Goal: Task Accomplishment & Management: Manage account settings

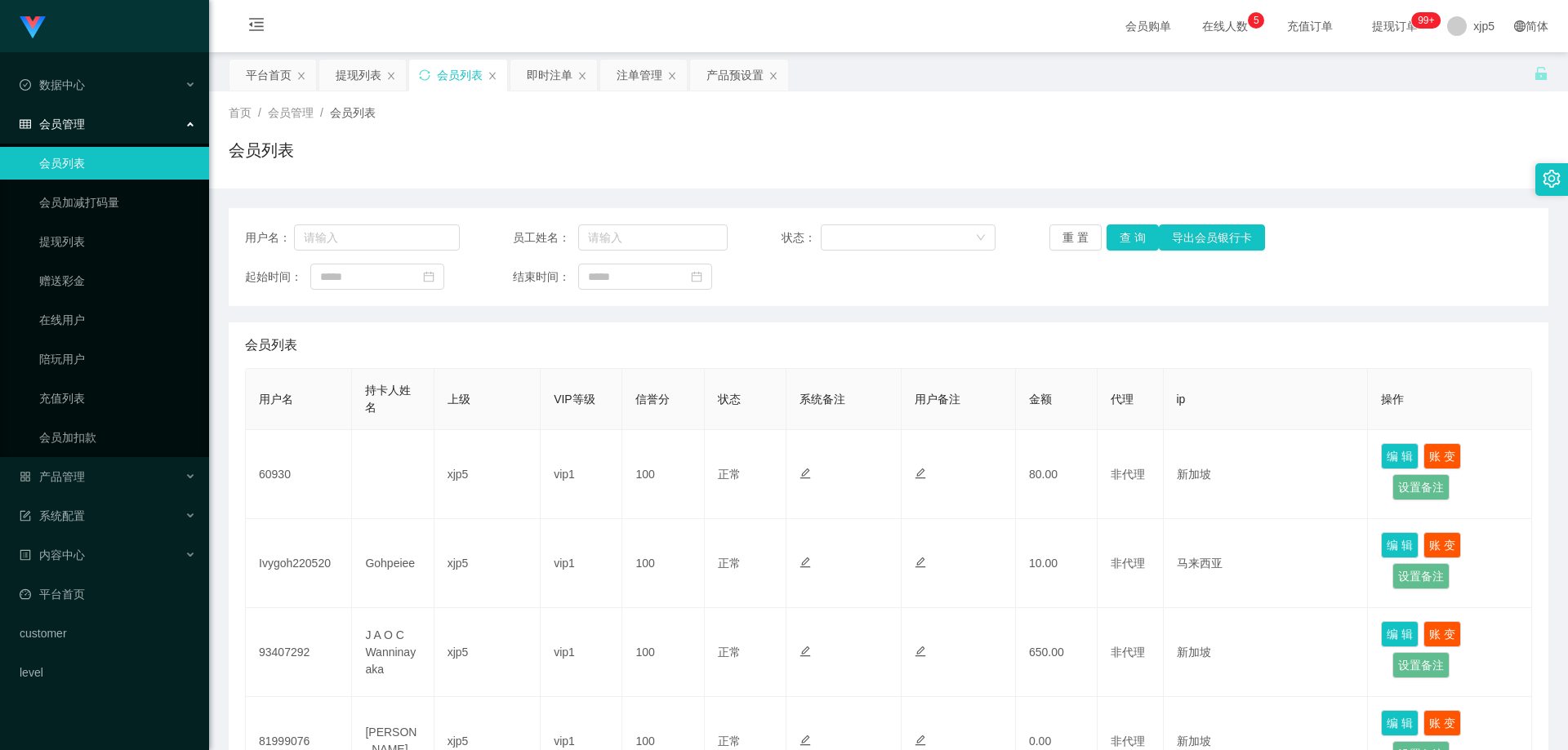
scroll to position [82, 0]
click at [103, 485] on div "产品管理" at bounding box center [105, 476] width 209 height 33
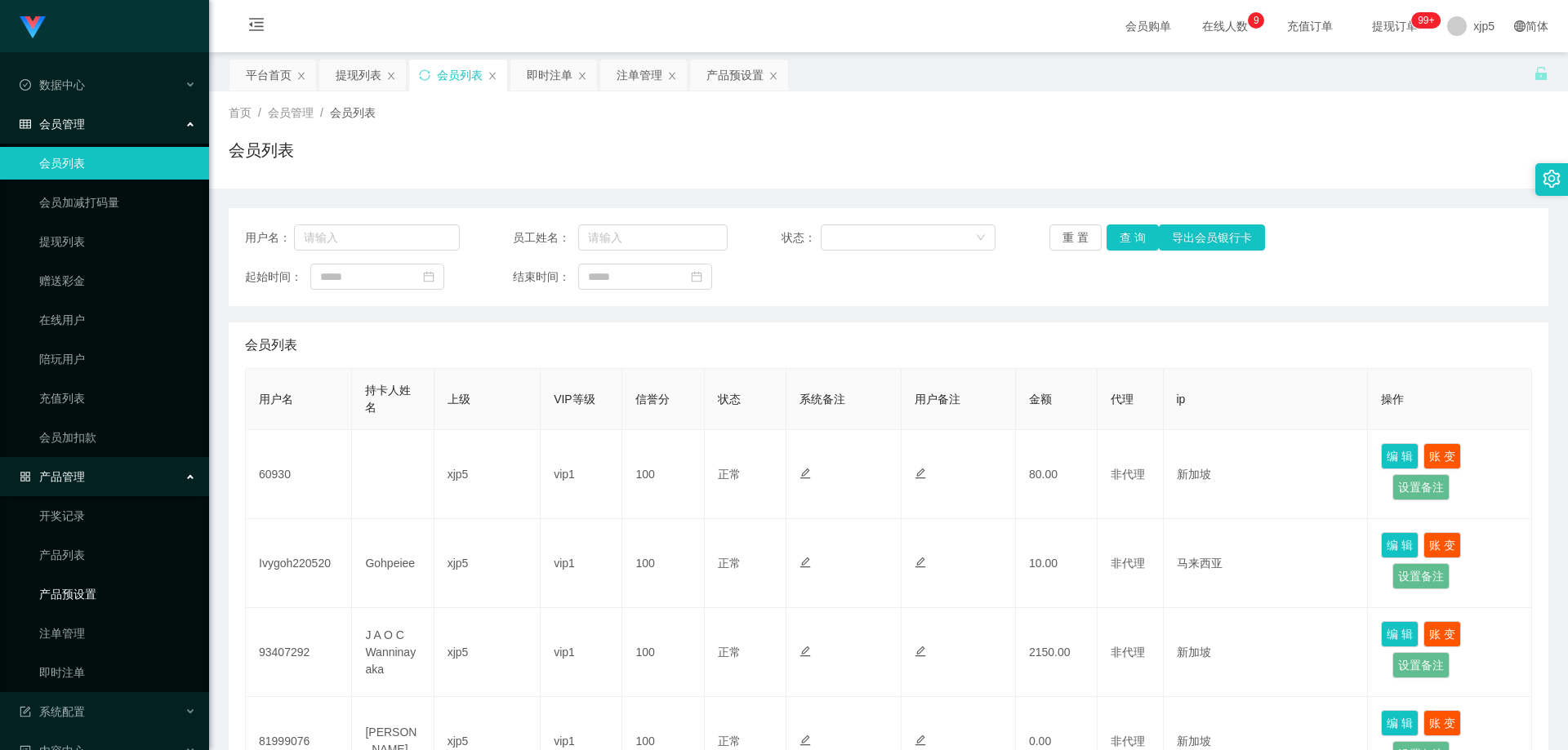
click at [104, 603] on link "产品预设置" at bounding box center [118, 594] width 157 height 33
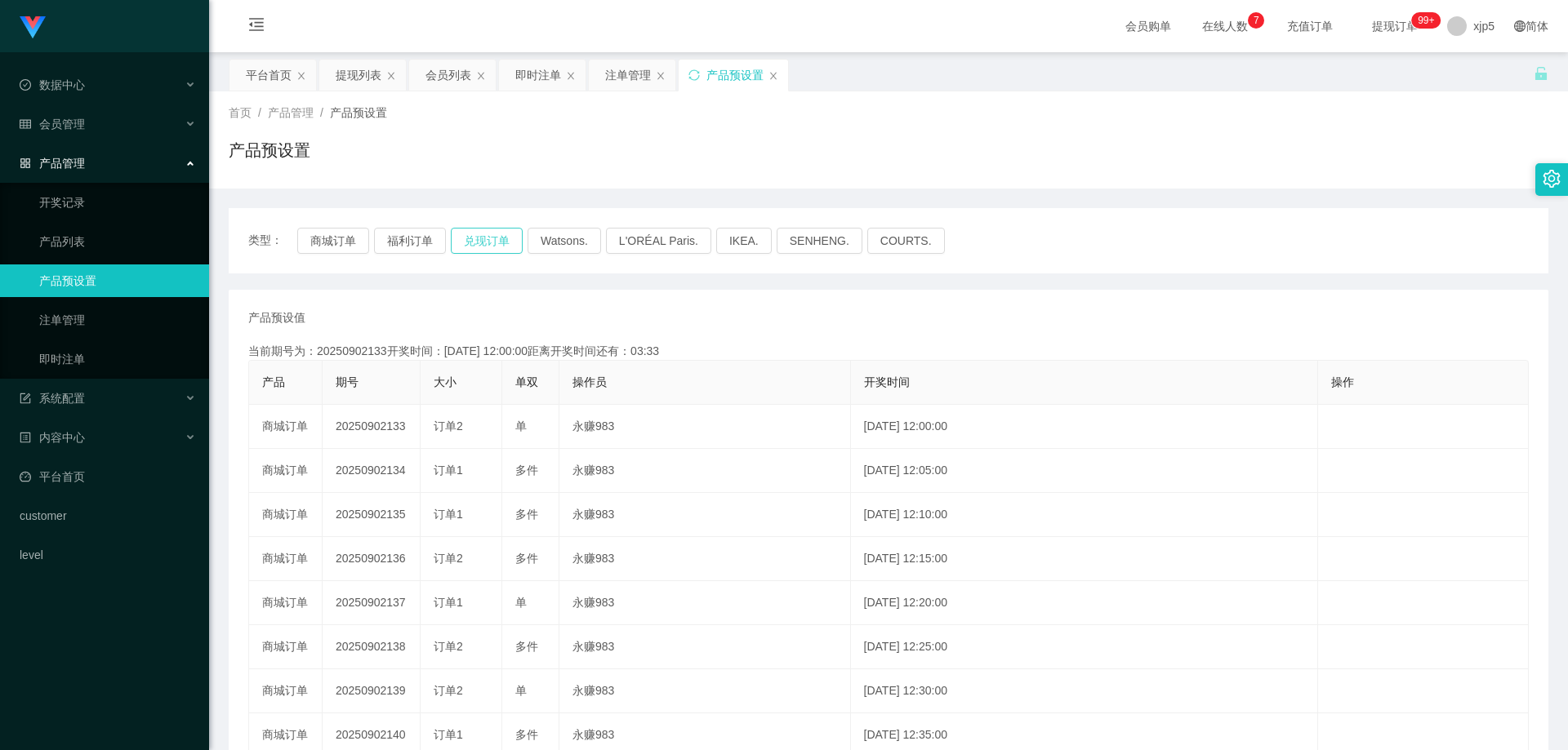
click at [506, 250] on button "兑现订单" at bounding box center [486, 240] width 72 height 26
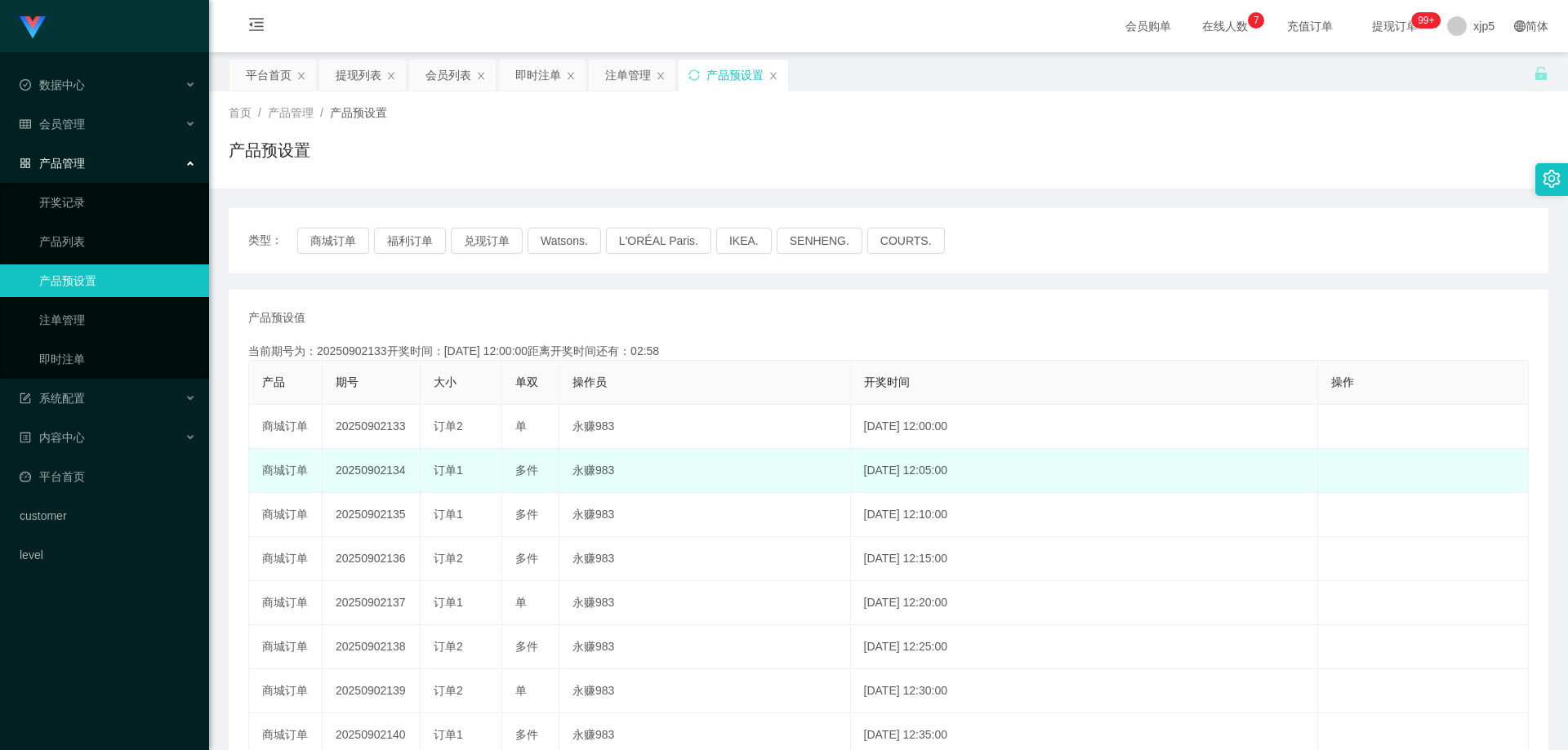
scroll to position [82, 0]
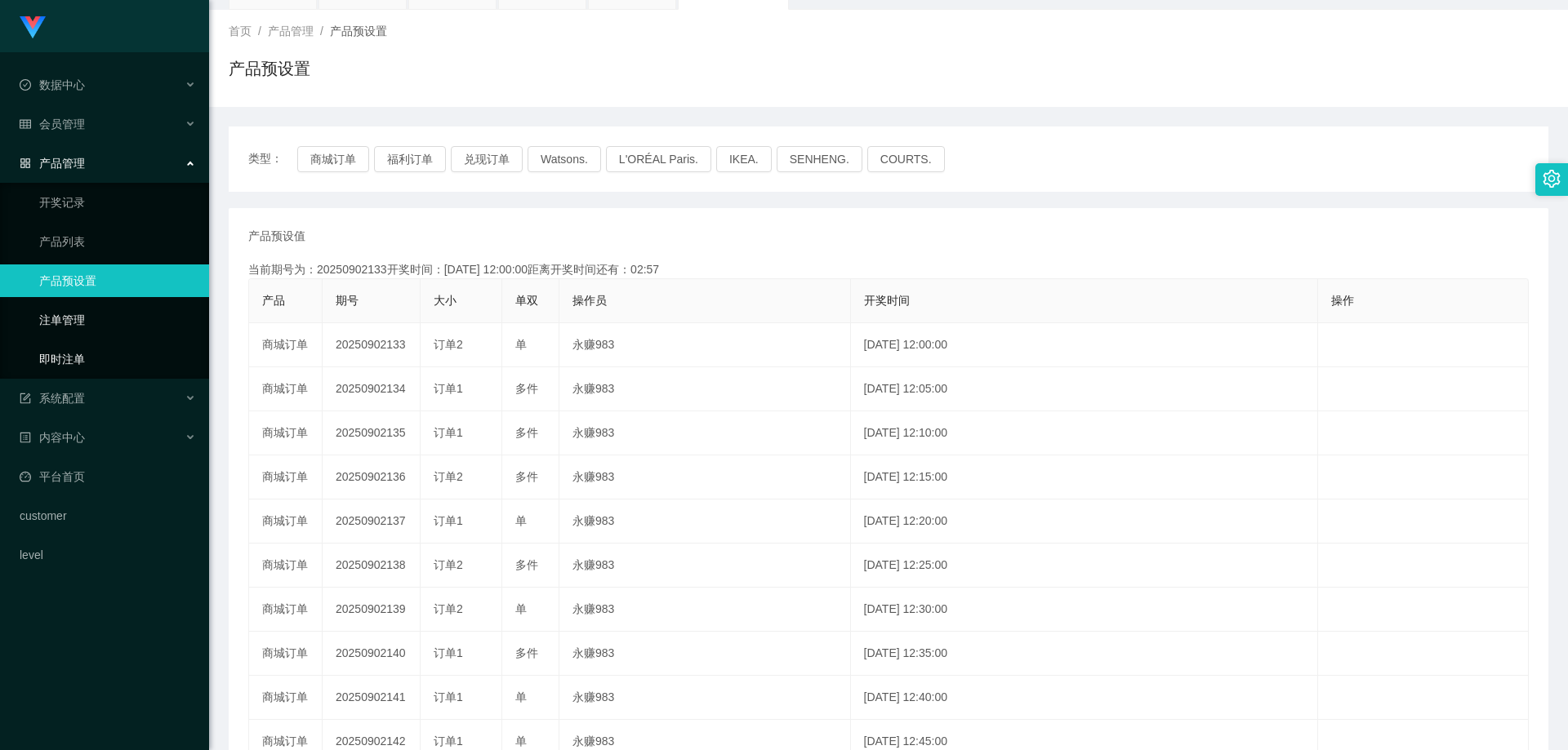
click at [77, 359] on link "即时注单" at bounding box center [118, 359] width 157 height 33
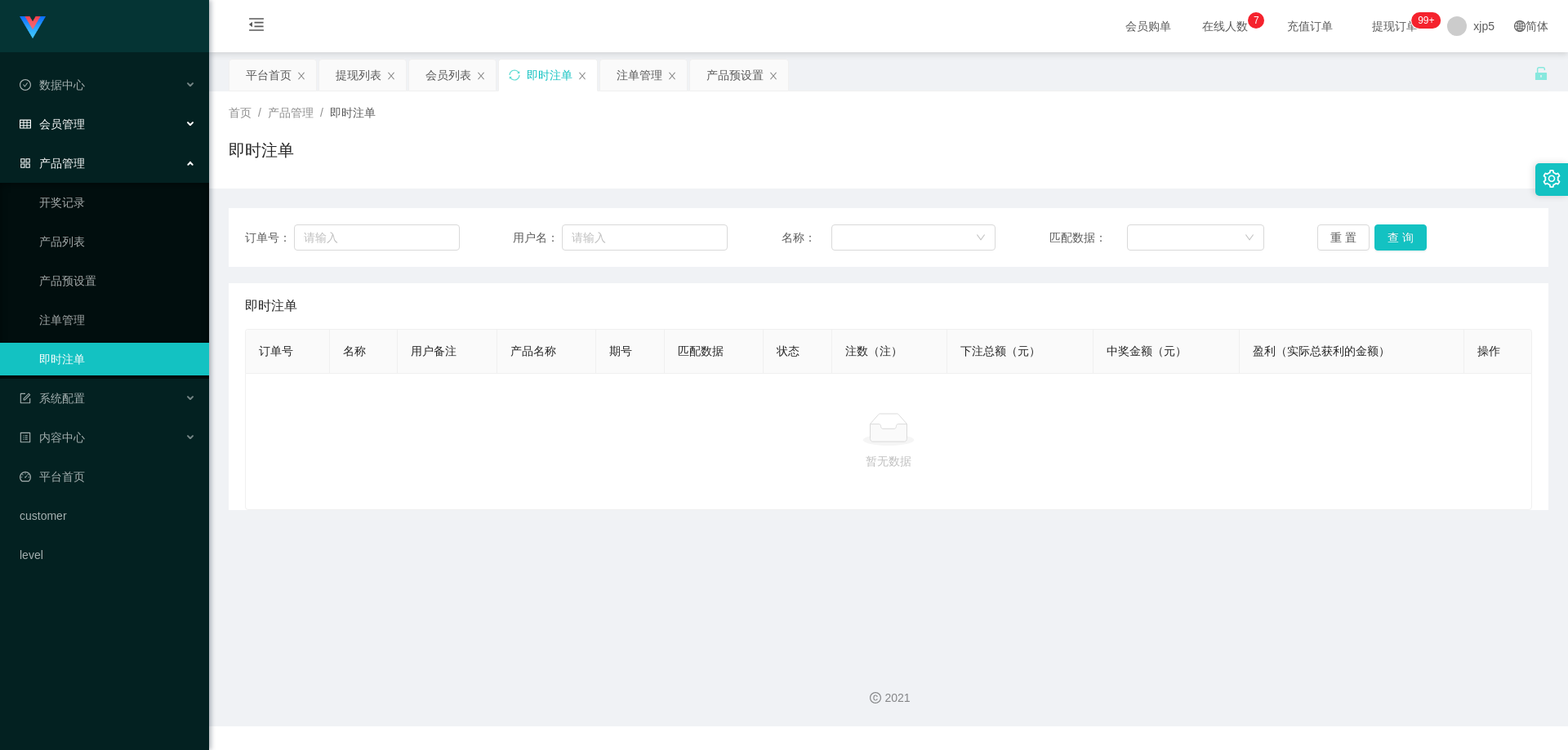
click at [108, 111] on div "会员管理" at bounding box center [105, 124] width 209 height 33
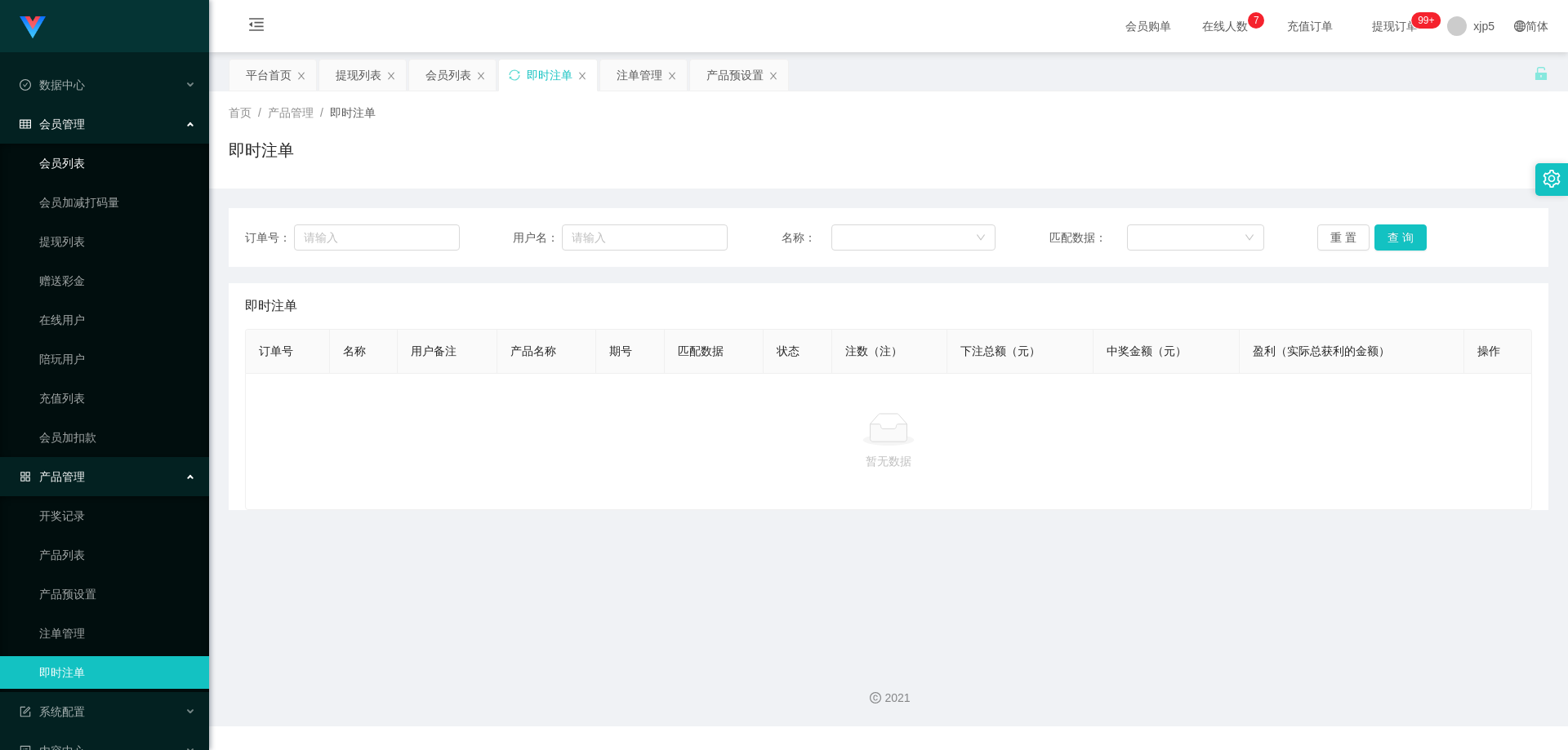
click at [94, 162] on link "会员列表" at bounding box center [118, 163] width 157 height 33
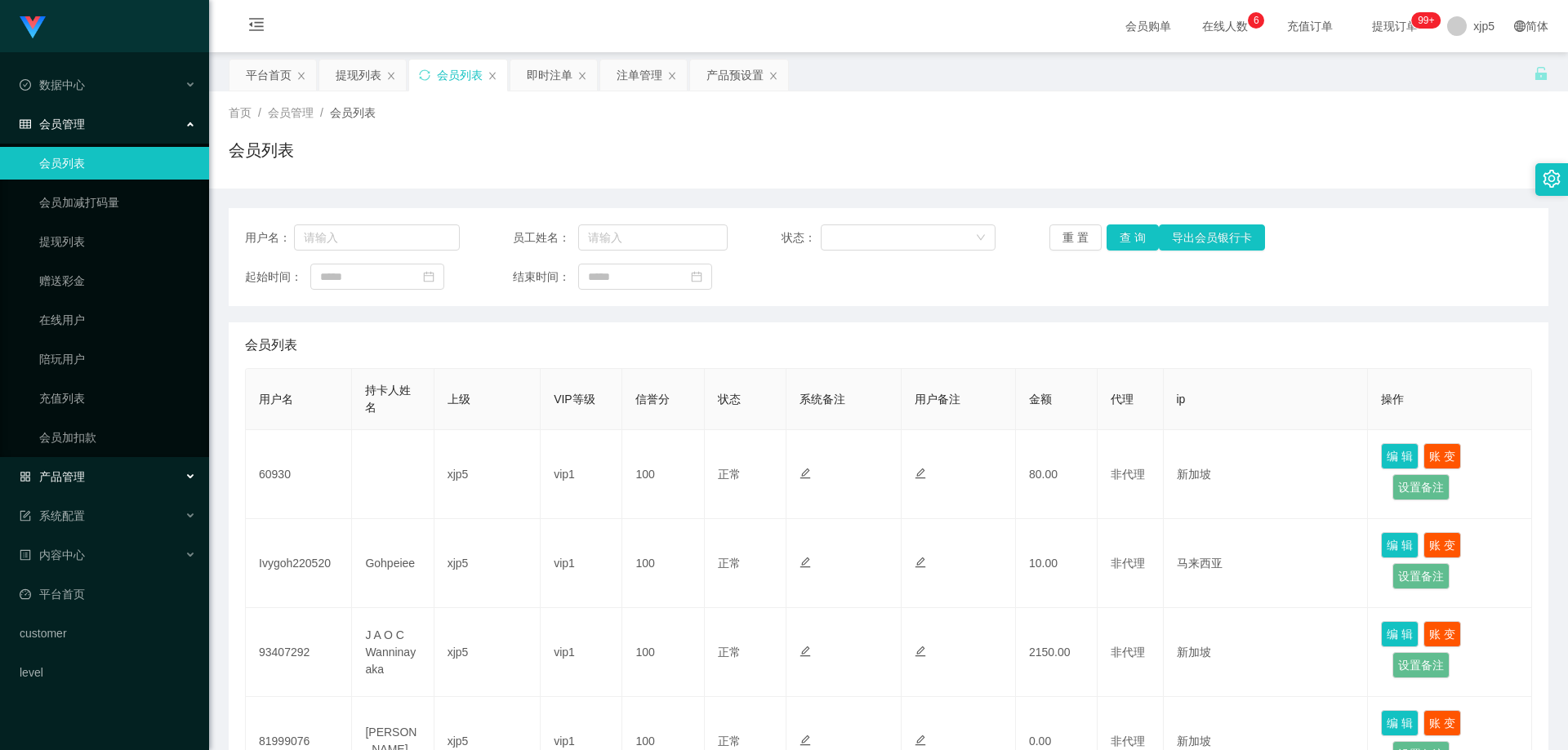
click at [114, 478] on div "产品管理" at bounding box center [105, 476] width 209 height 33
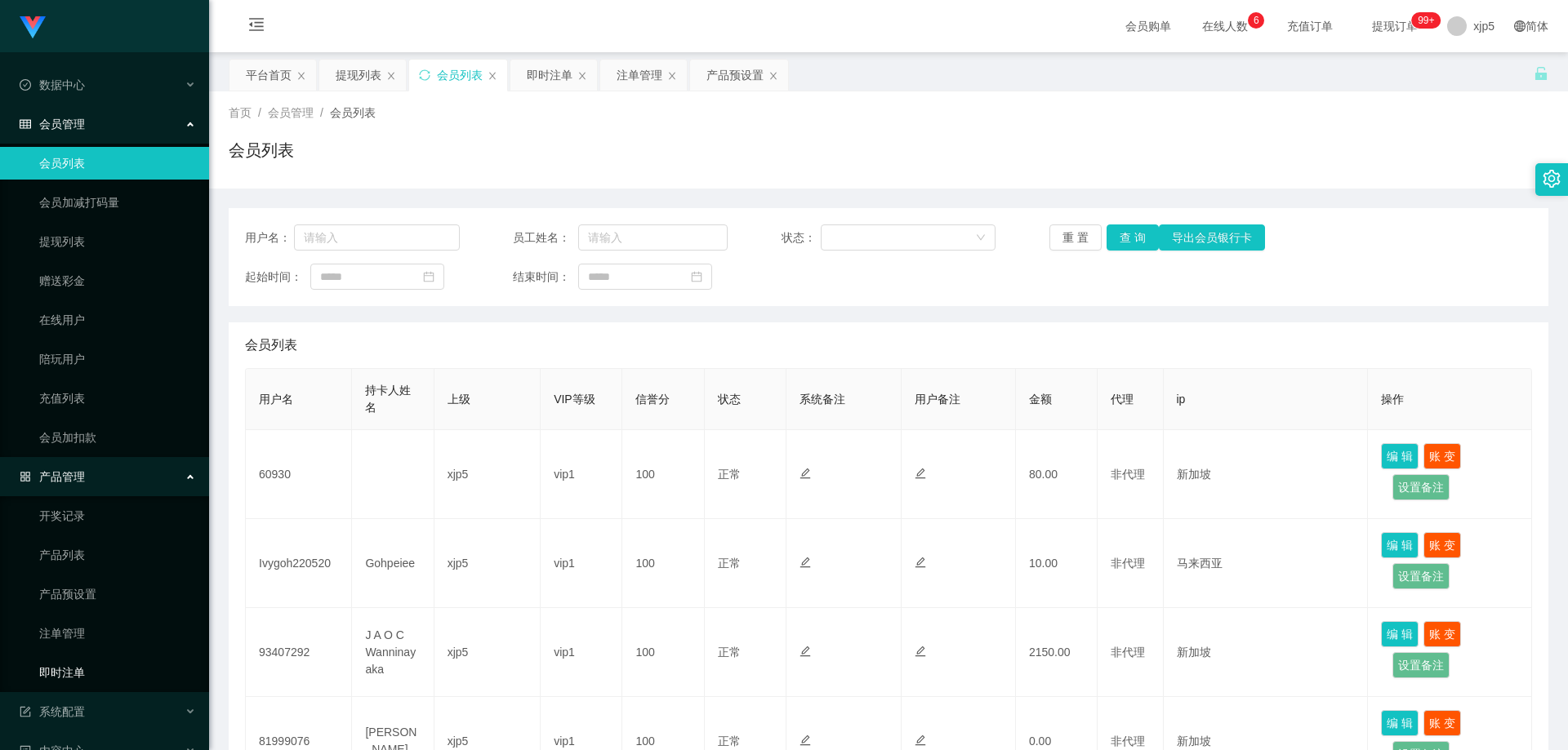
click at [91, 670] on link "即时注单" at bounding box center [118, 672] width 157 height 33
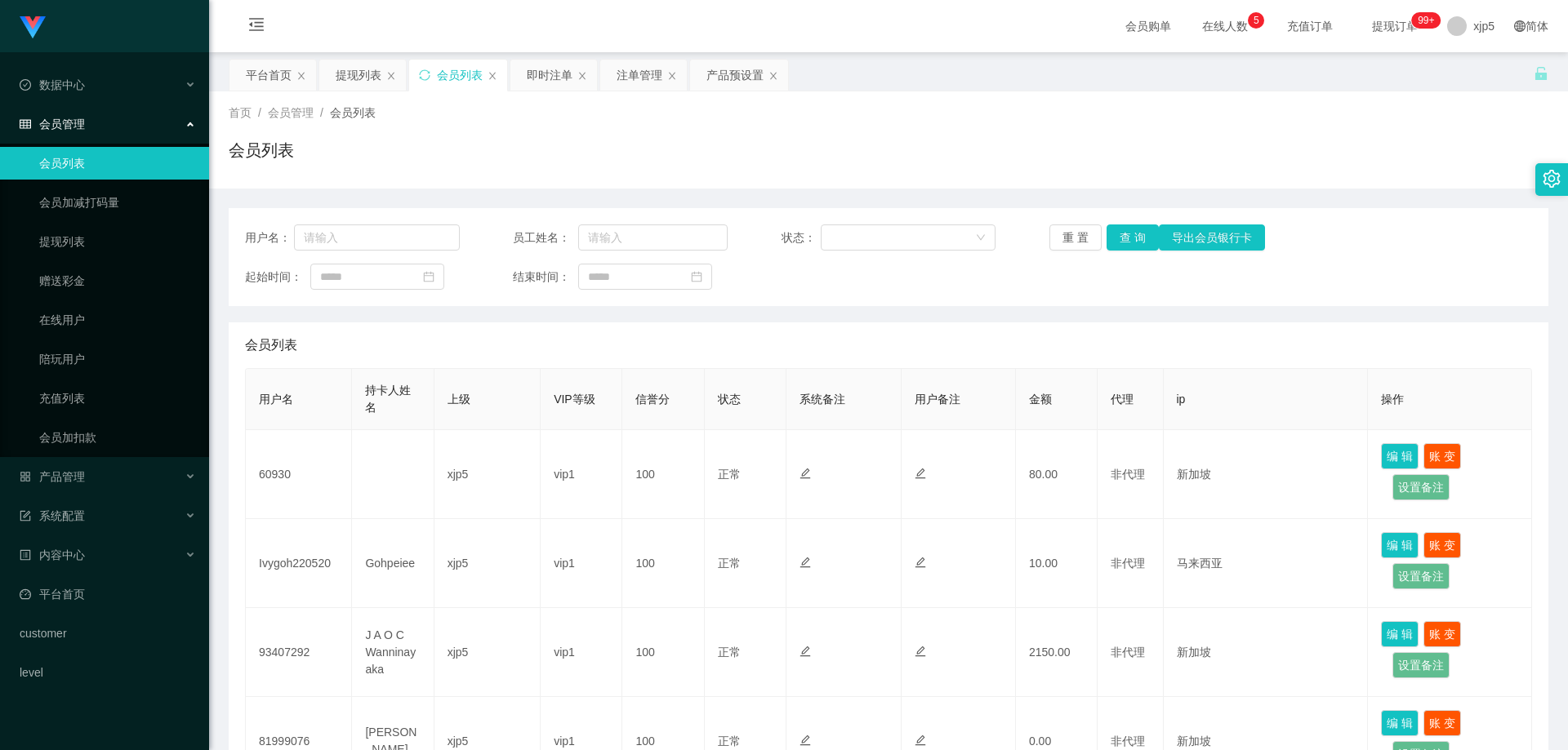
scroll to position [82, 0]
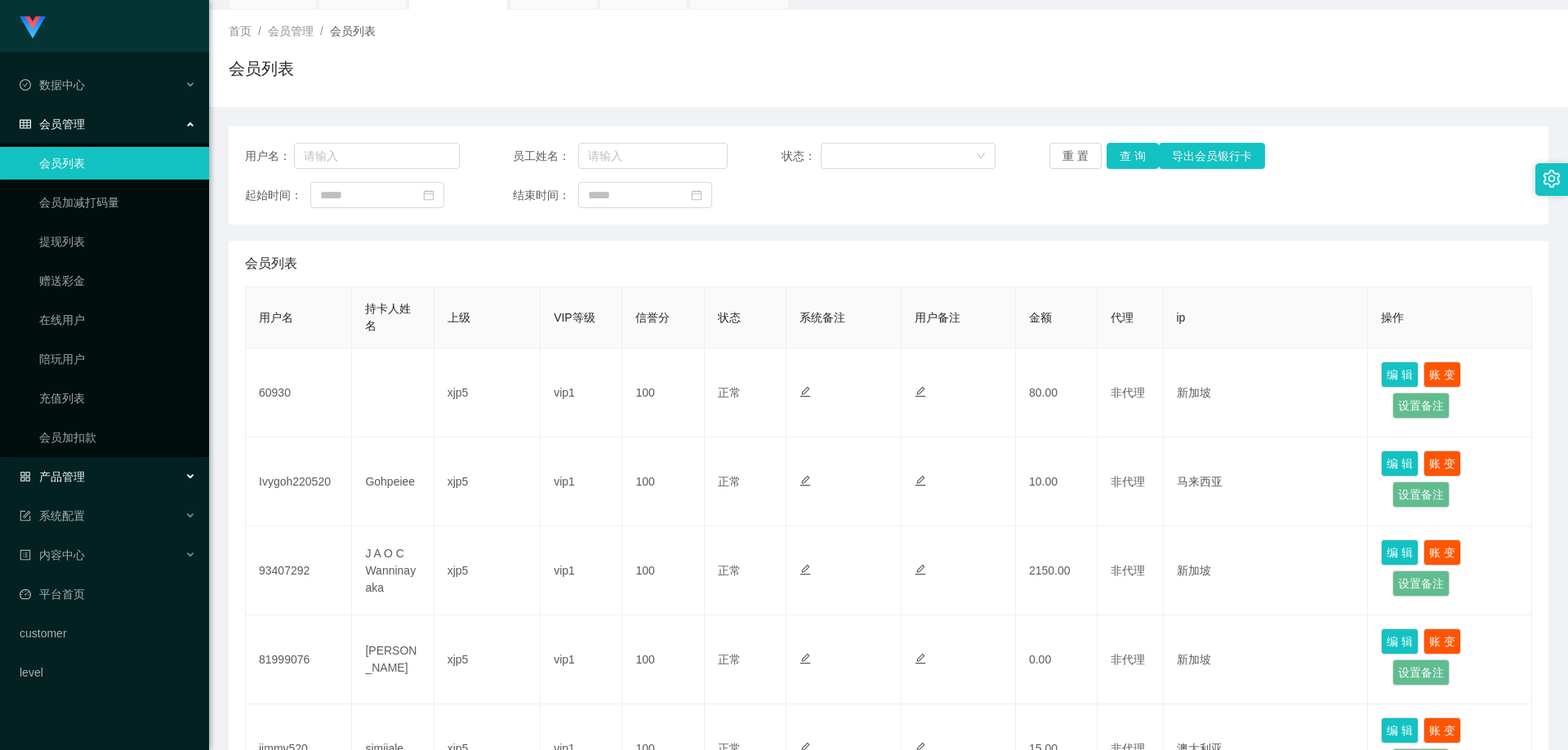
click at [110, 473] on div "产品管理" at bounding box center [105, 476] width 209 height 33
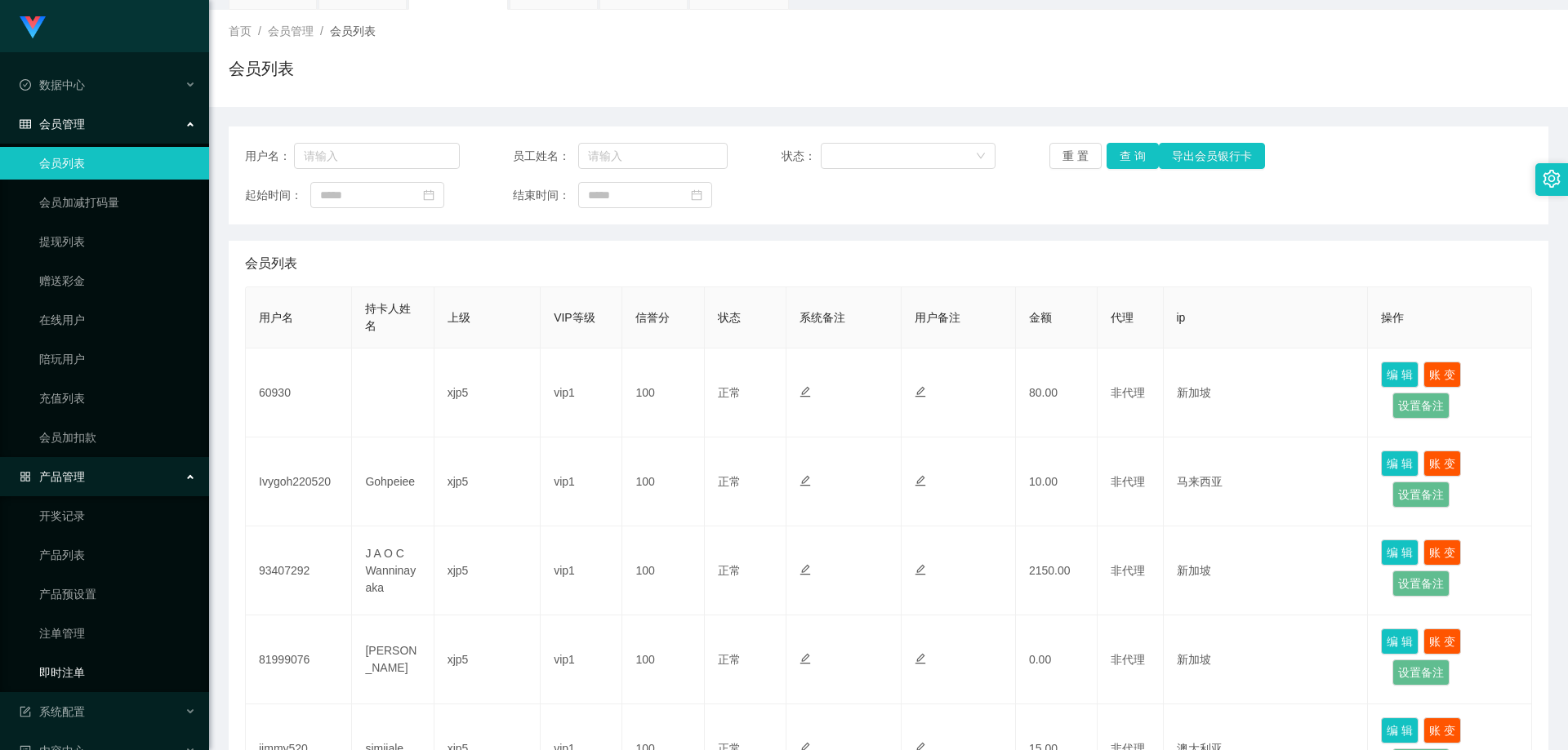
click at [94, 672] on link "即时注单" at bounding box center [118, 672] width 157 height 33
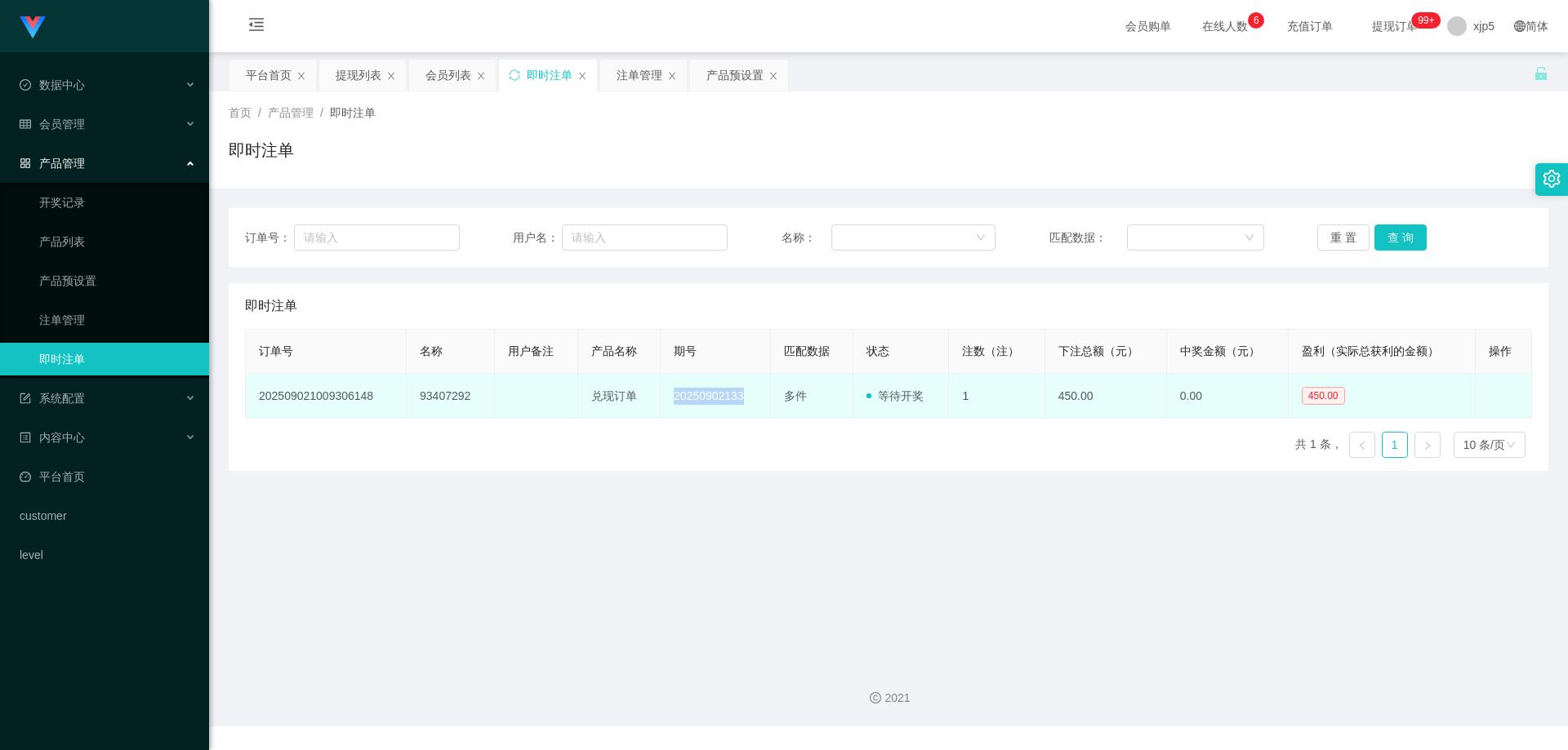
drag, startPoint x: 742, startPoint y: 404, endPoint x: 720, endPoint y: 410, distance: 22.8
click at [665, 399] on td "20250902133" at bounding box center [716, 396] width 110 height 45
copy td "20250902133"
click at [749, 391] on tr "202509021009306148 93407292 兑现订单 20250902133 多件 等待开奖 1 450.00 0.00 450.00 修 改" at bounding box center [889, 396] width 1286 height 45
click at [771, 396] on td "多件" at bounding box center [813, 396] width 83 height 45
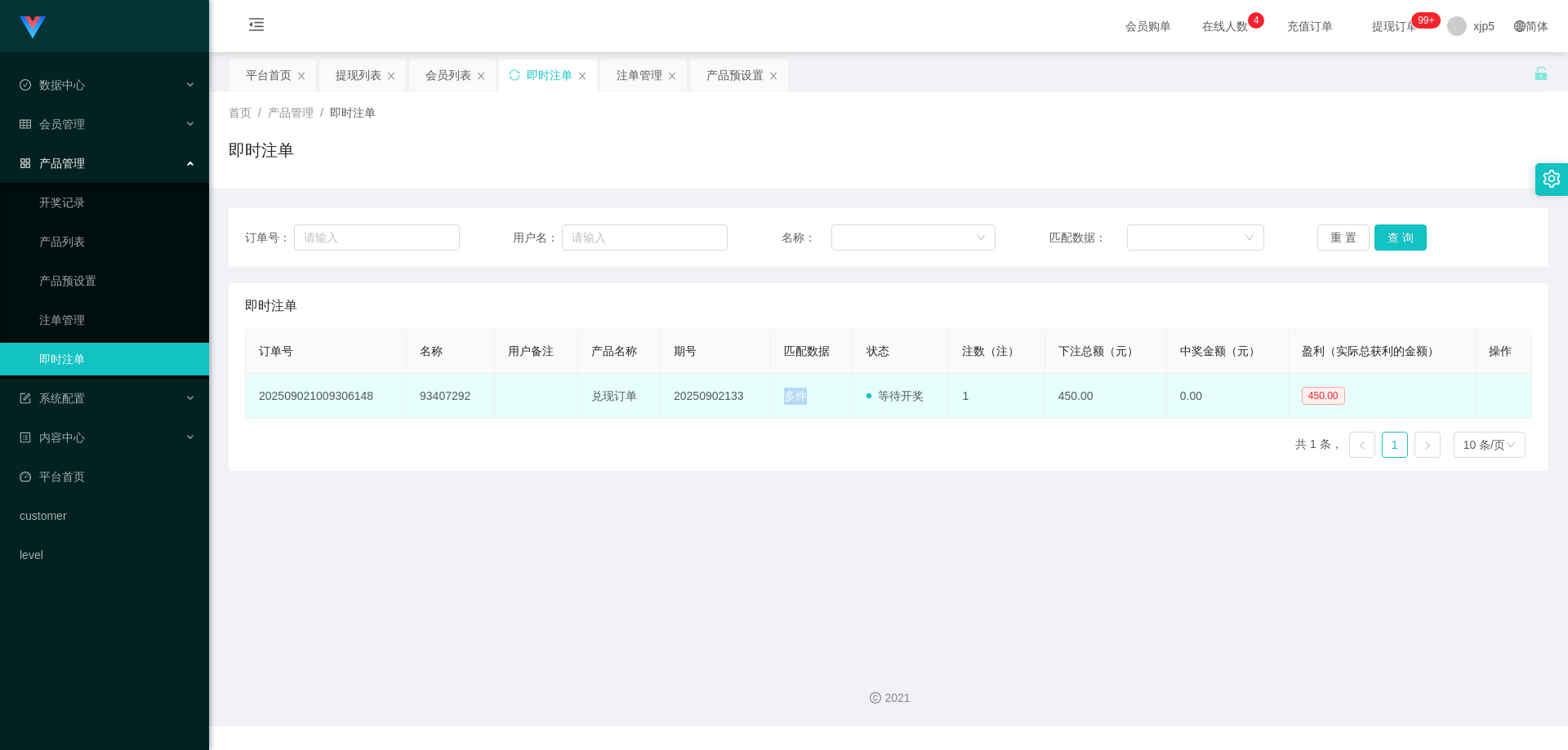
drag, startPoint x: 767, startPoint y: 396, endPoint x: 805, endPoint y: 406, distance: 39.3
click at [805, 406] on td "多件" at bounding box center [813, 396] width 83 height 45
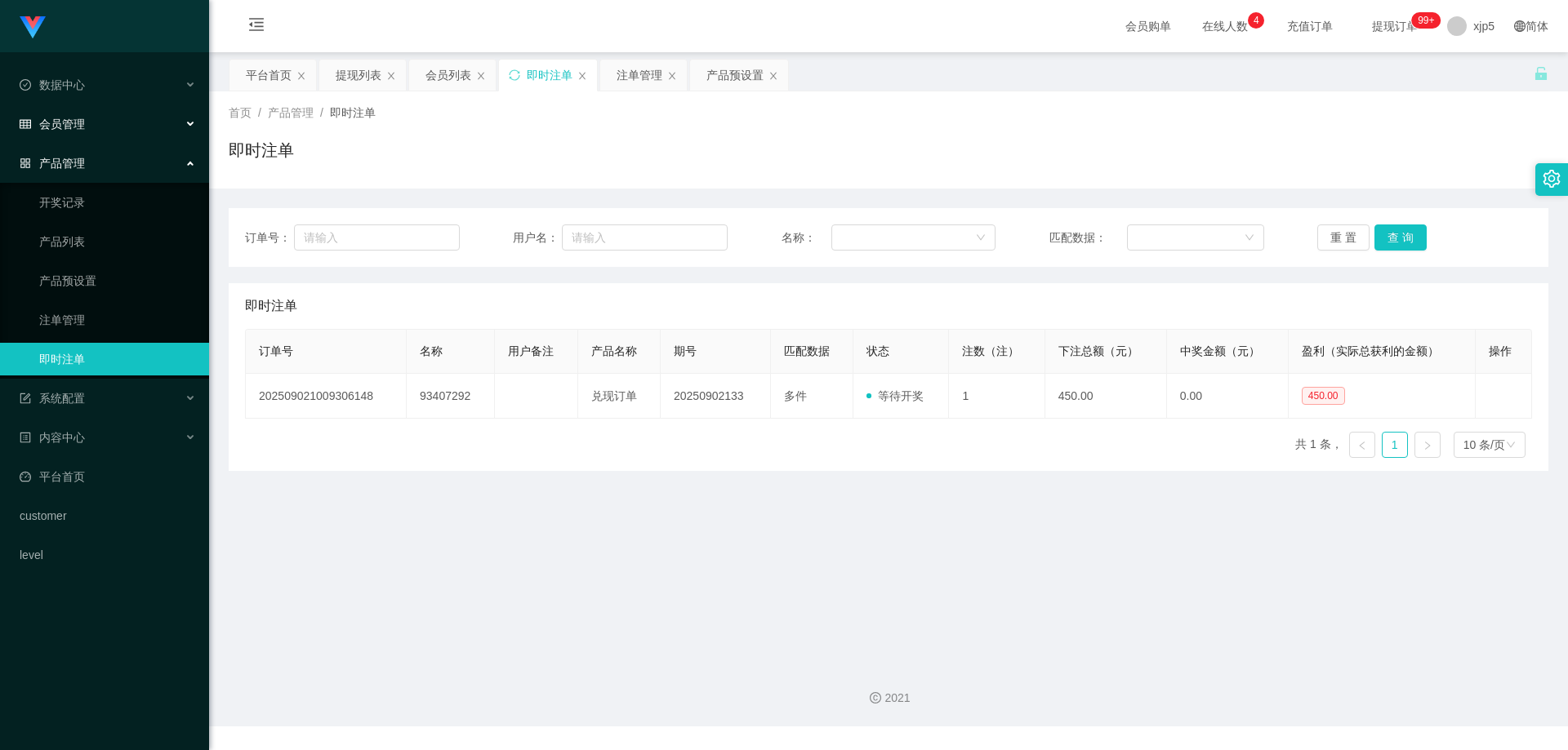
click at [92, 130] on div "会员管理" at bounding box center [105, 124] width 209 height 33
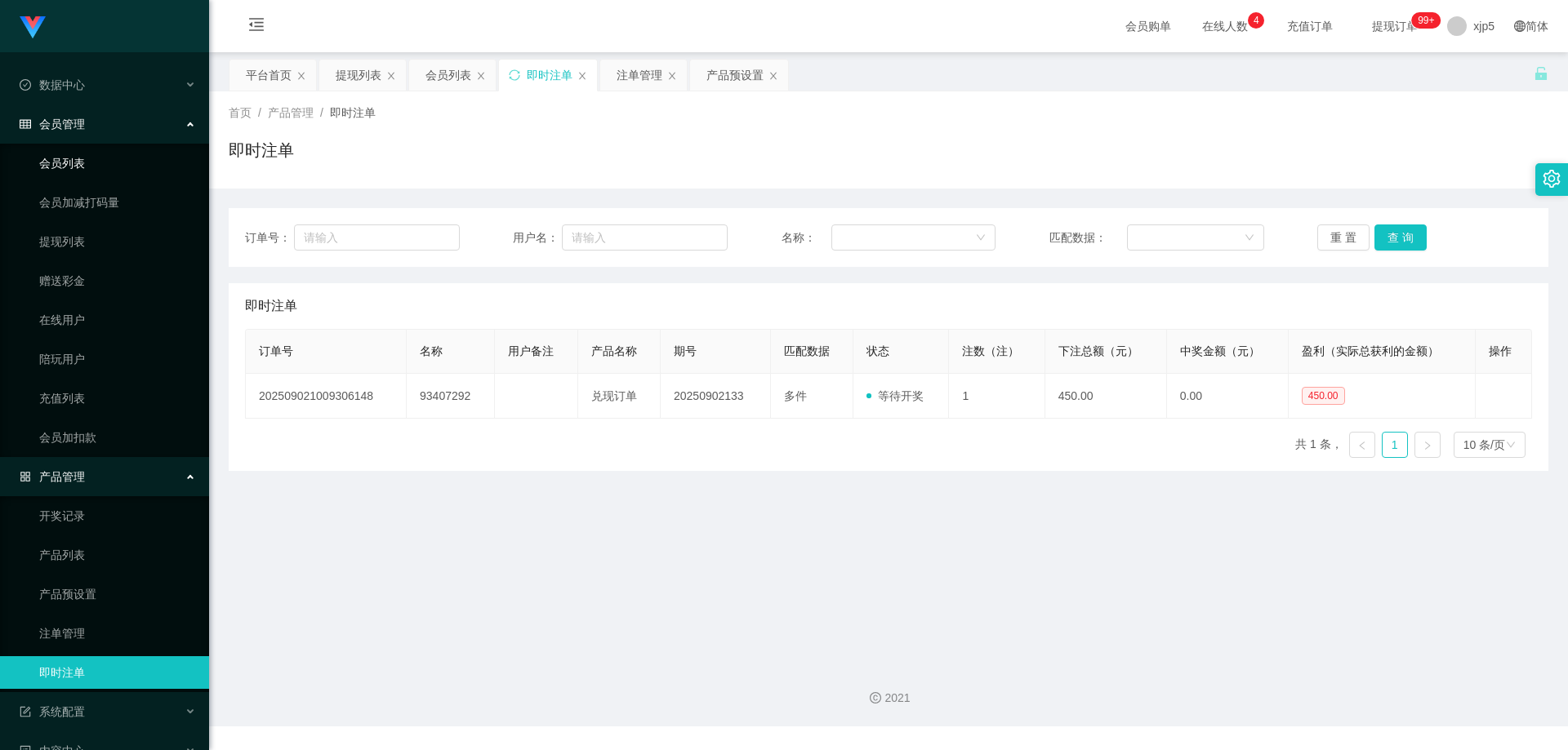
click at [76, 162] on link "会员列表" at bounding box center [118, 163] width 157 height 33
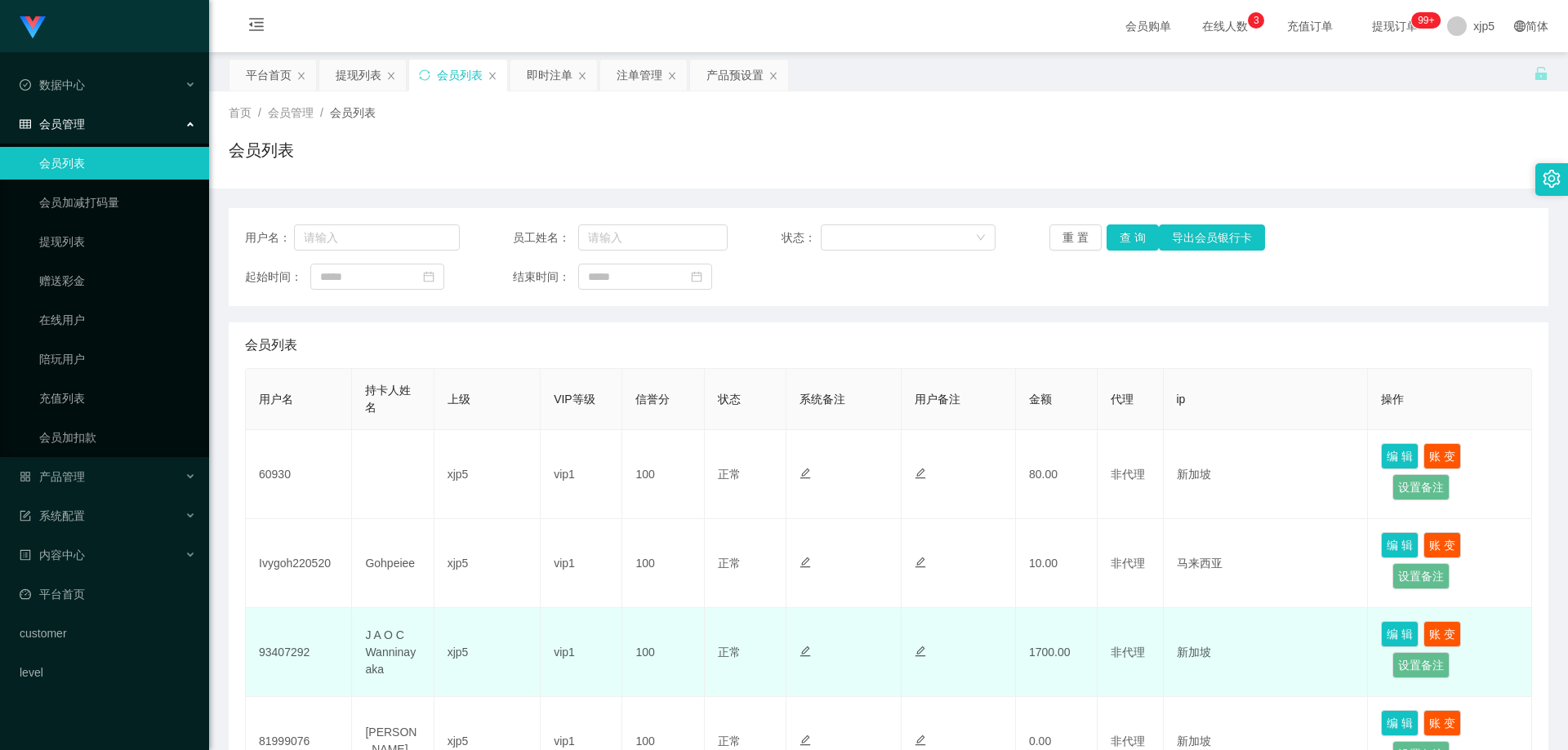
scroll to position [163, 0]
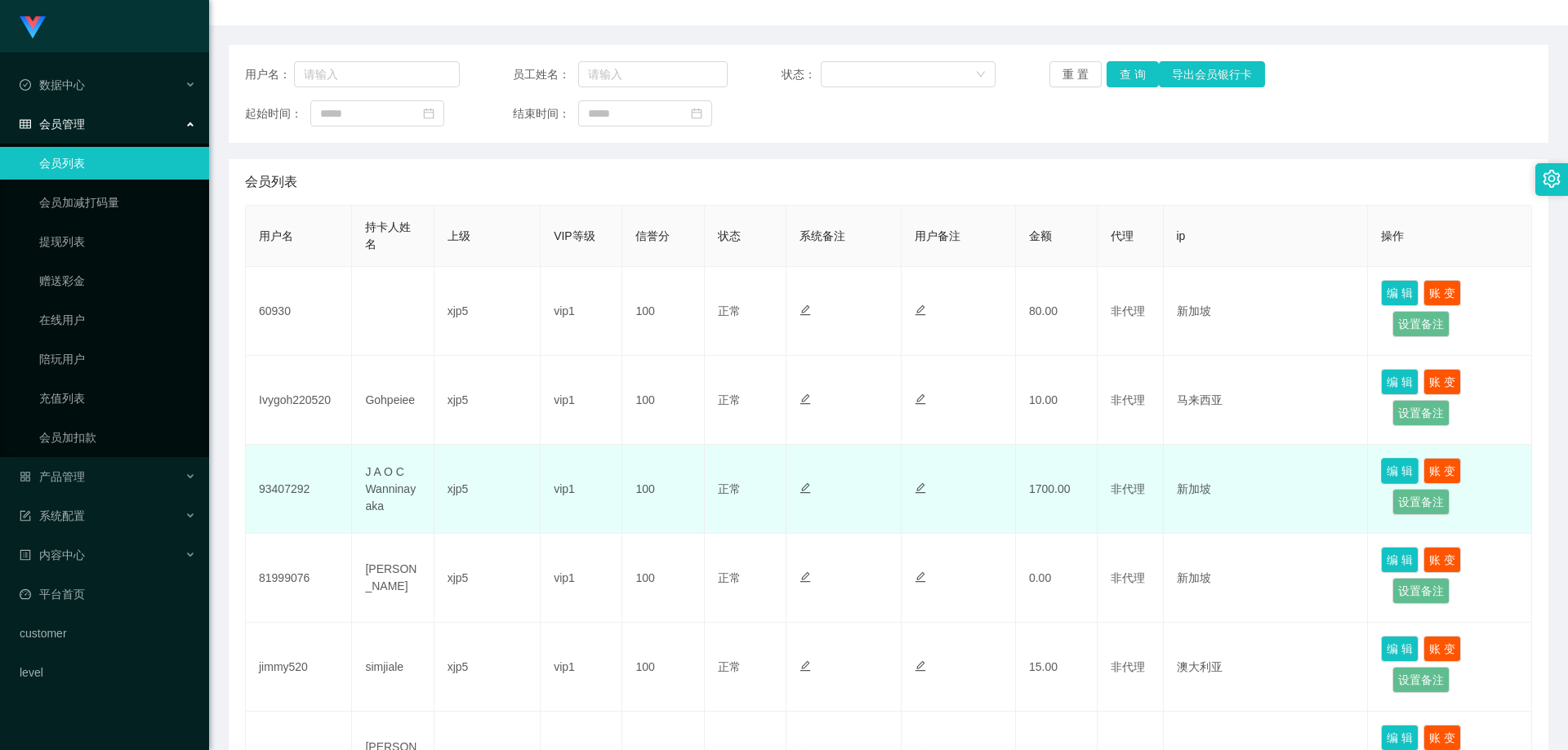
click at [1388, 471] on button "编 辑" at bounding box center [1400, 471] width 38 height 26
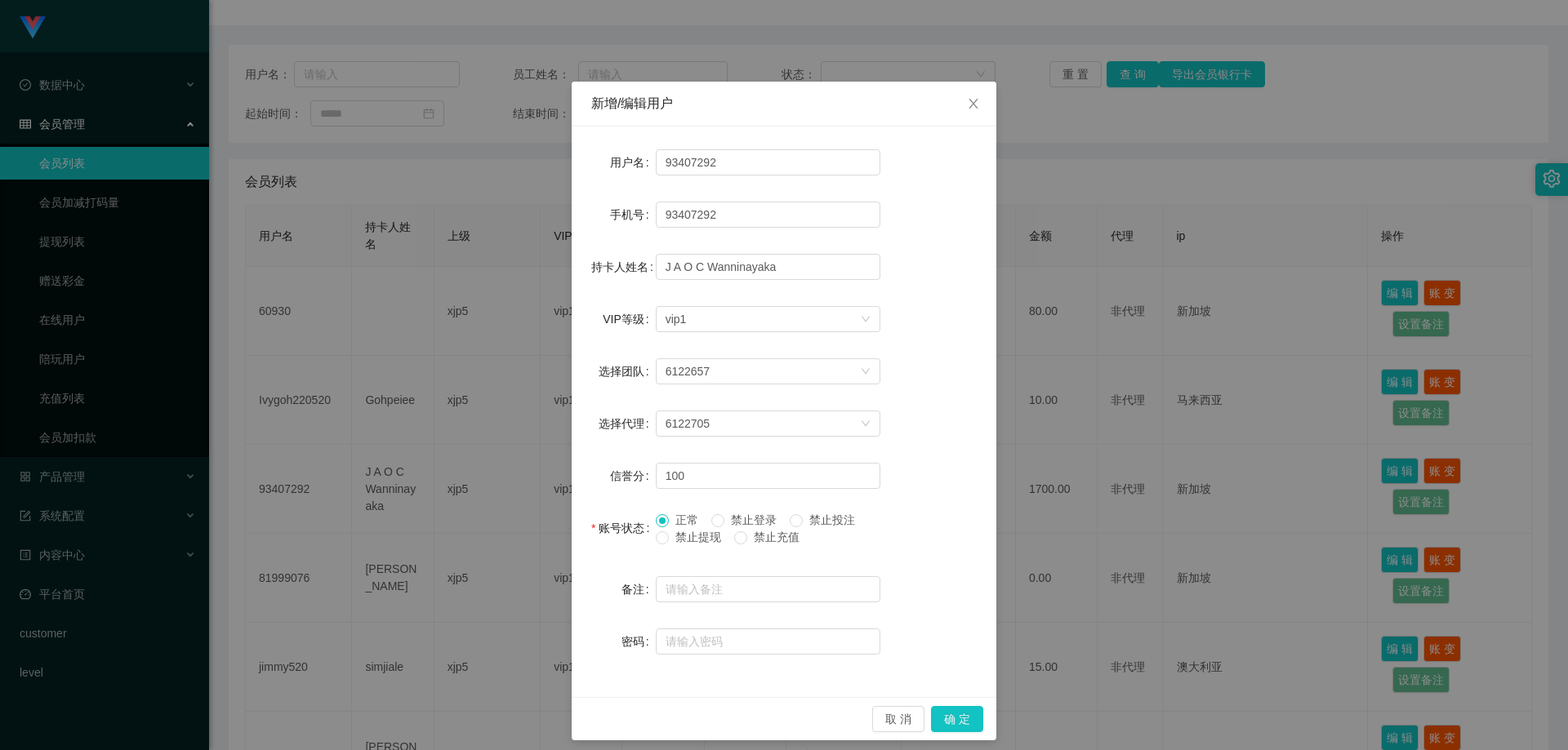
click at [669, 543] on span "禁止提现" at bounding box center [699, 538] width 59 height 13
click at [965, 715] on button "确 定" at bounding box center [958, 719] width 52 height 26
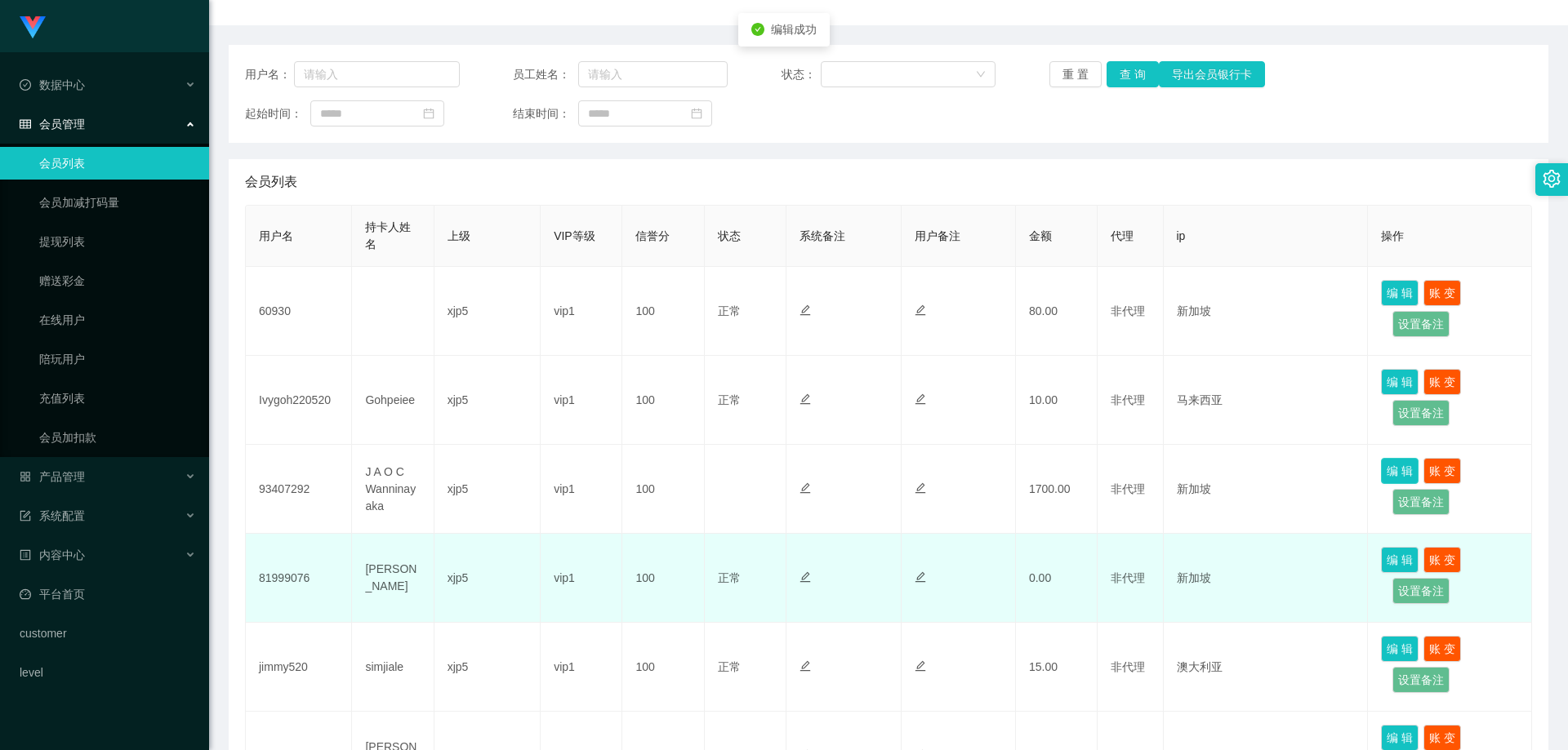
scroll to position [245, 0]
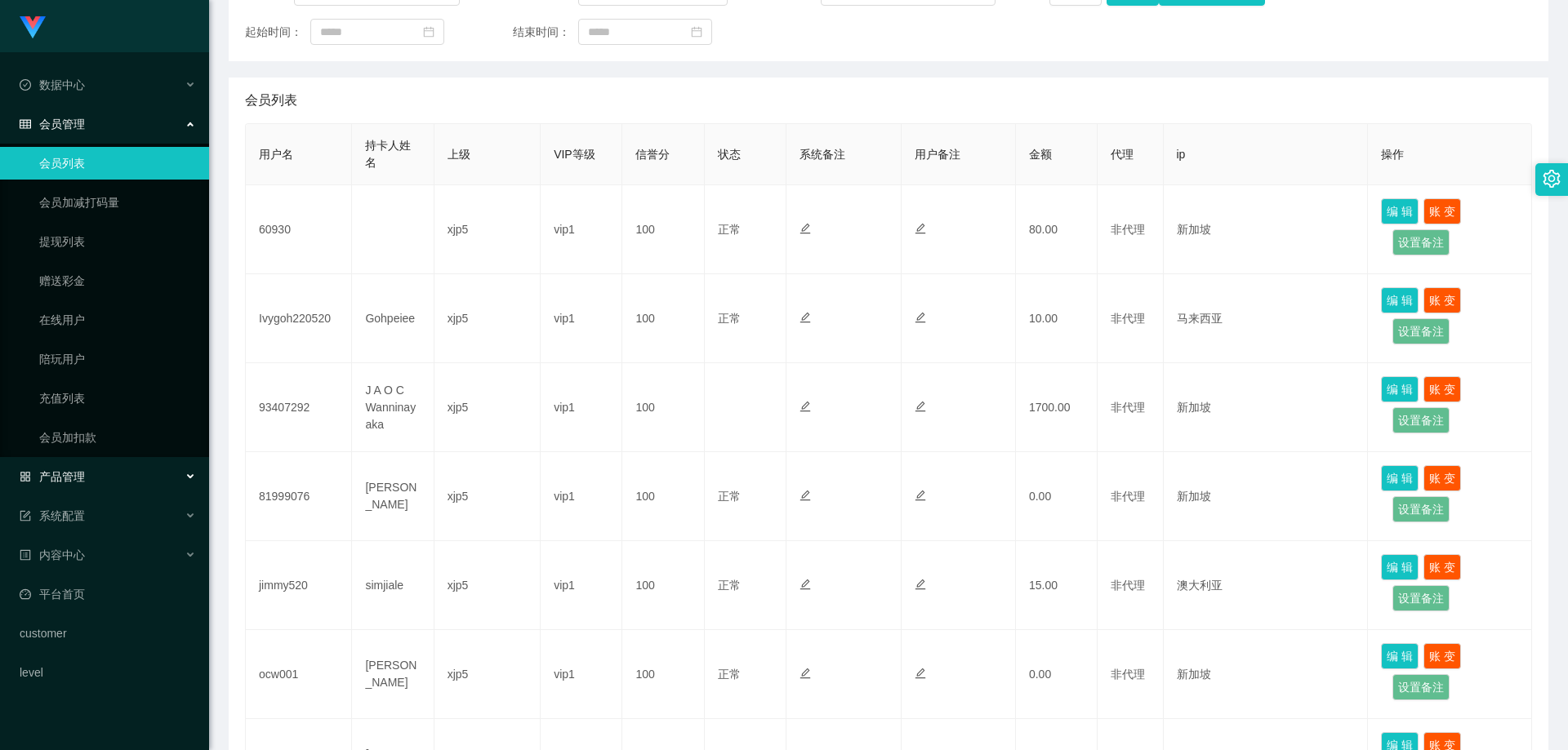
click at [115, 474] on div "产品管理" at bounding box center [105, 476] width 209 height 33
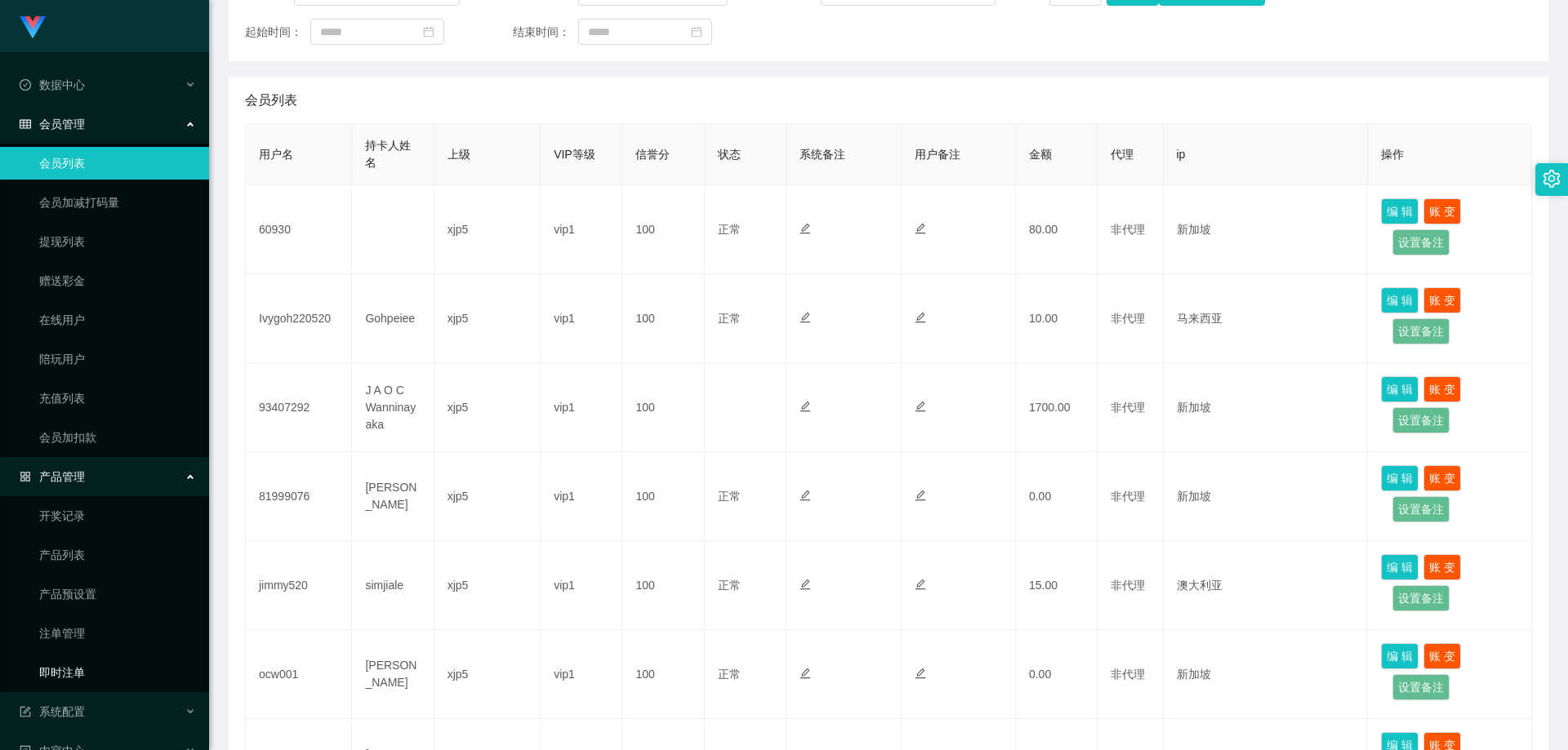
click at [114, 663] on link "即时注单" at bounding box center [118, 672] width 157 height 33
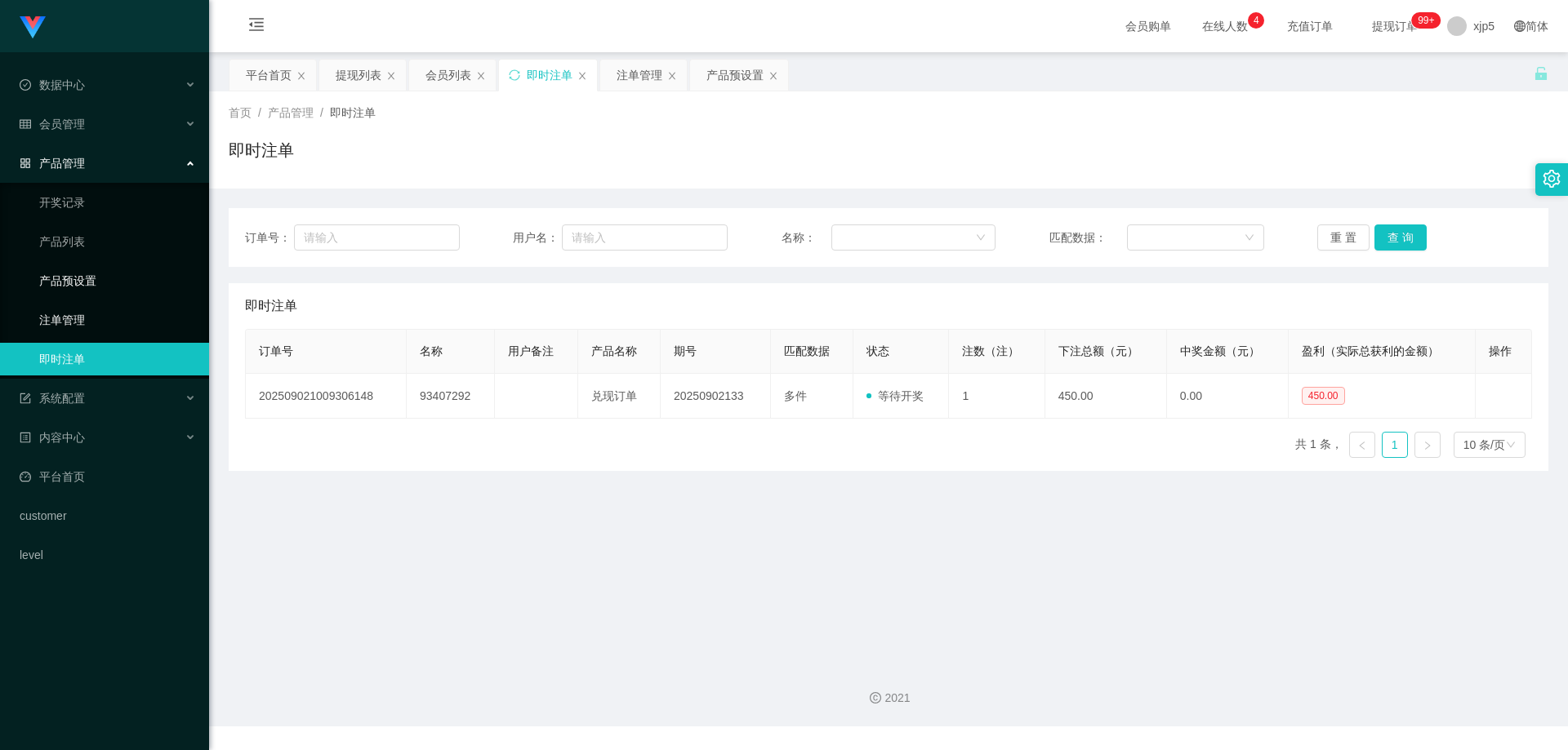
drag, startPoint x: 112, startPoint y: 292, endPoint x: 207, endPoint y: 325, distance: 100.6
click at [112, 292] on link "产品预设置" at bounding box center [118, 281] width 157 height 33
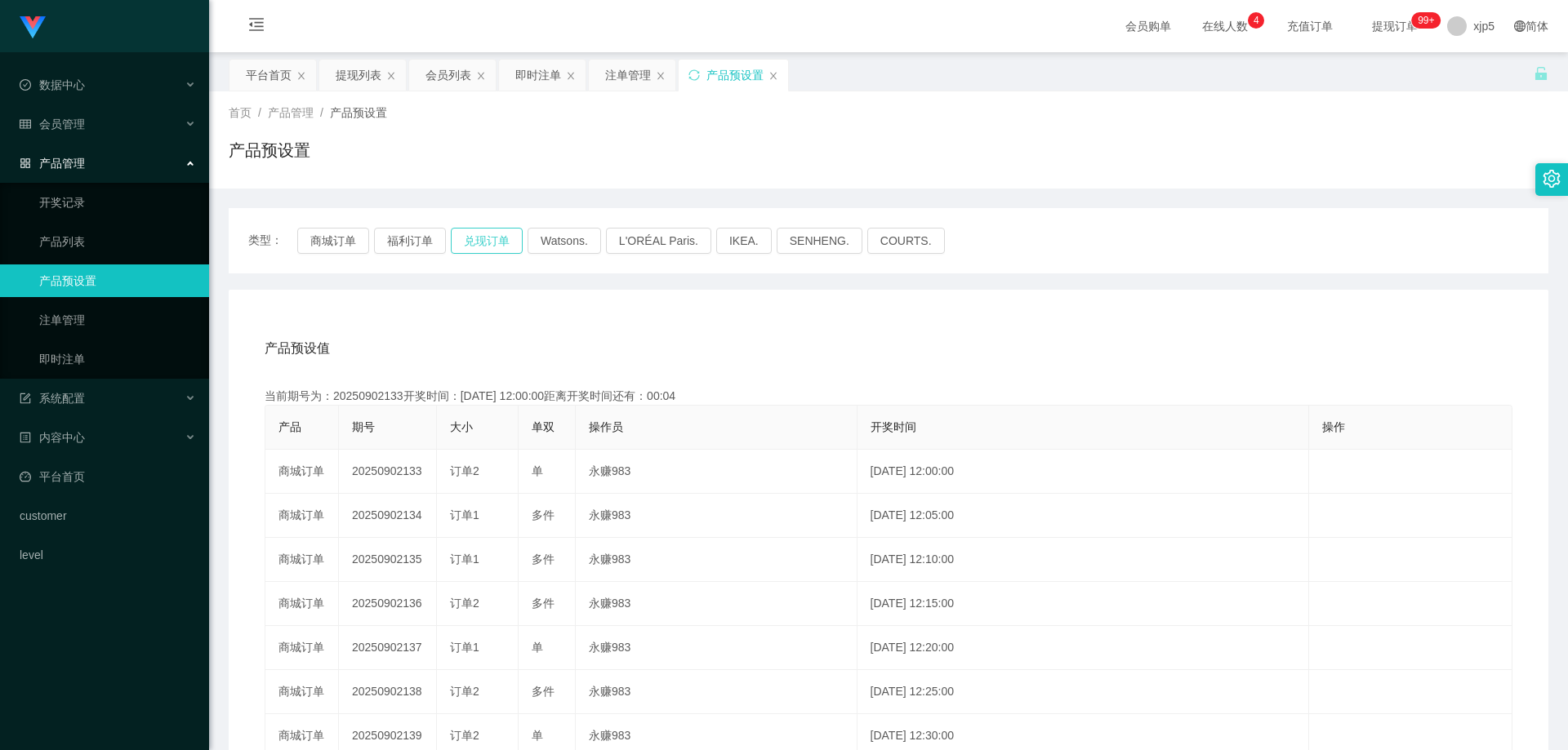
click at [483, 239] on button "兑现订单" at bounding box center [486, 240] width 72 height 26
click at [76, 354] on link "即时注单" at bounding box center [118, 359] width 157 height 33
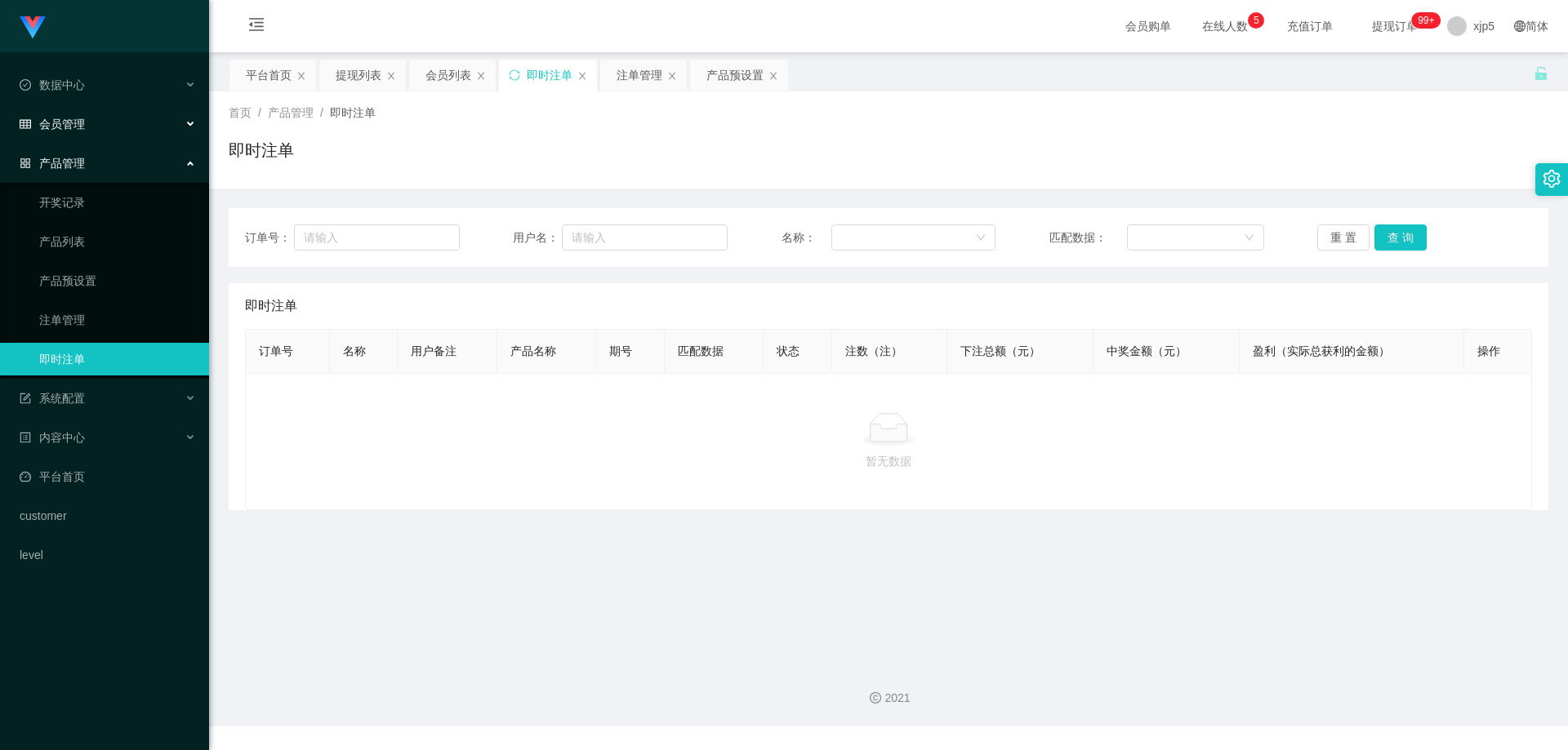
click at [93, 123] on div "会员管理" at bounding box center [105, 124] width 209 height 33
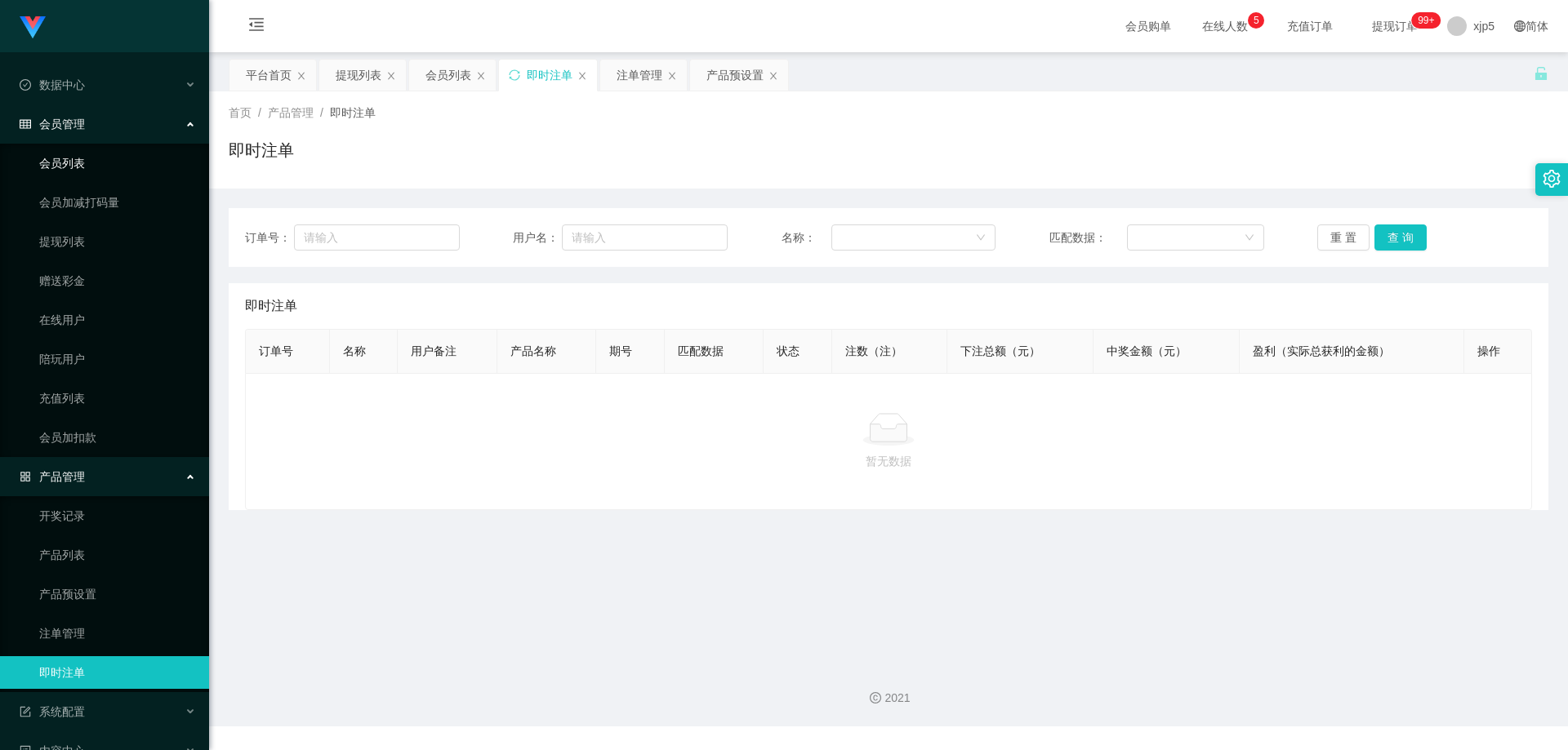
click at [66, 169] on link "会员列表" at bounding box center [118, 163] width 157 height 33
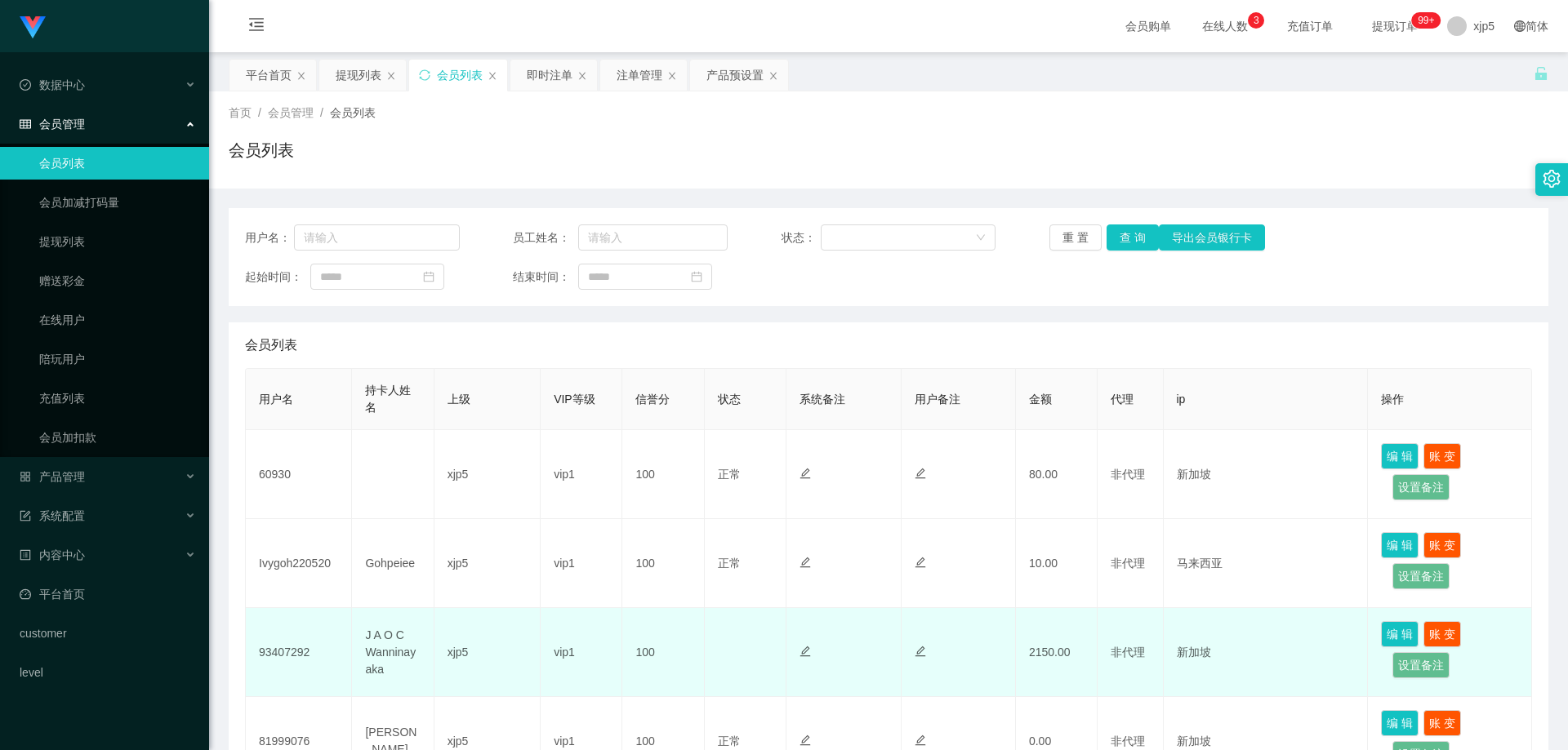
scroll to position [245, 0]
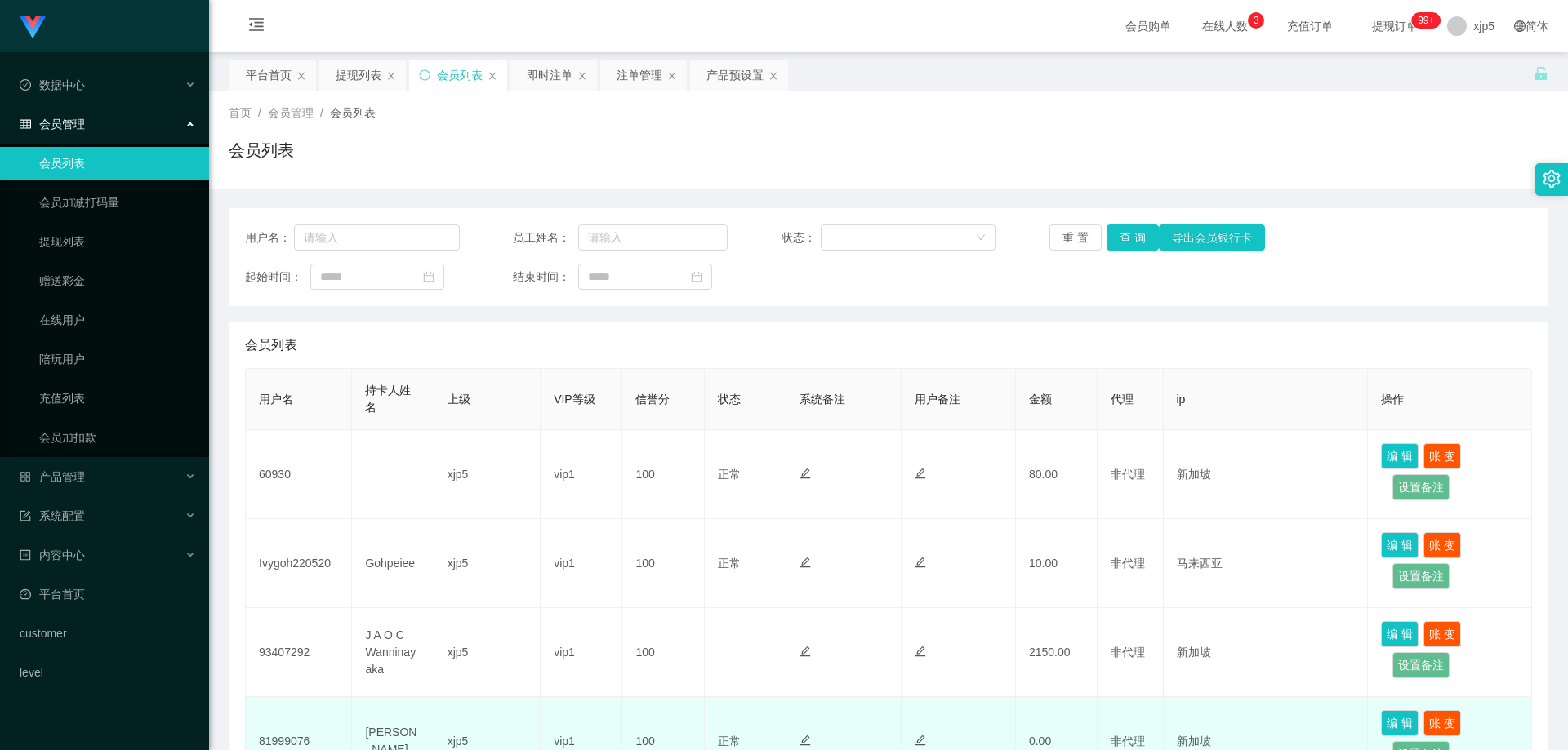
scroll to position [408, 0]
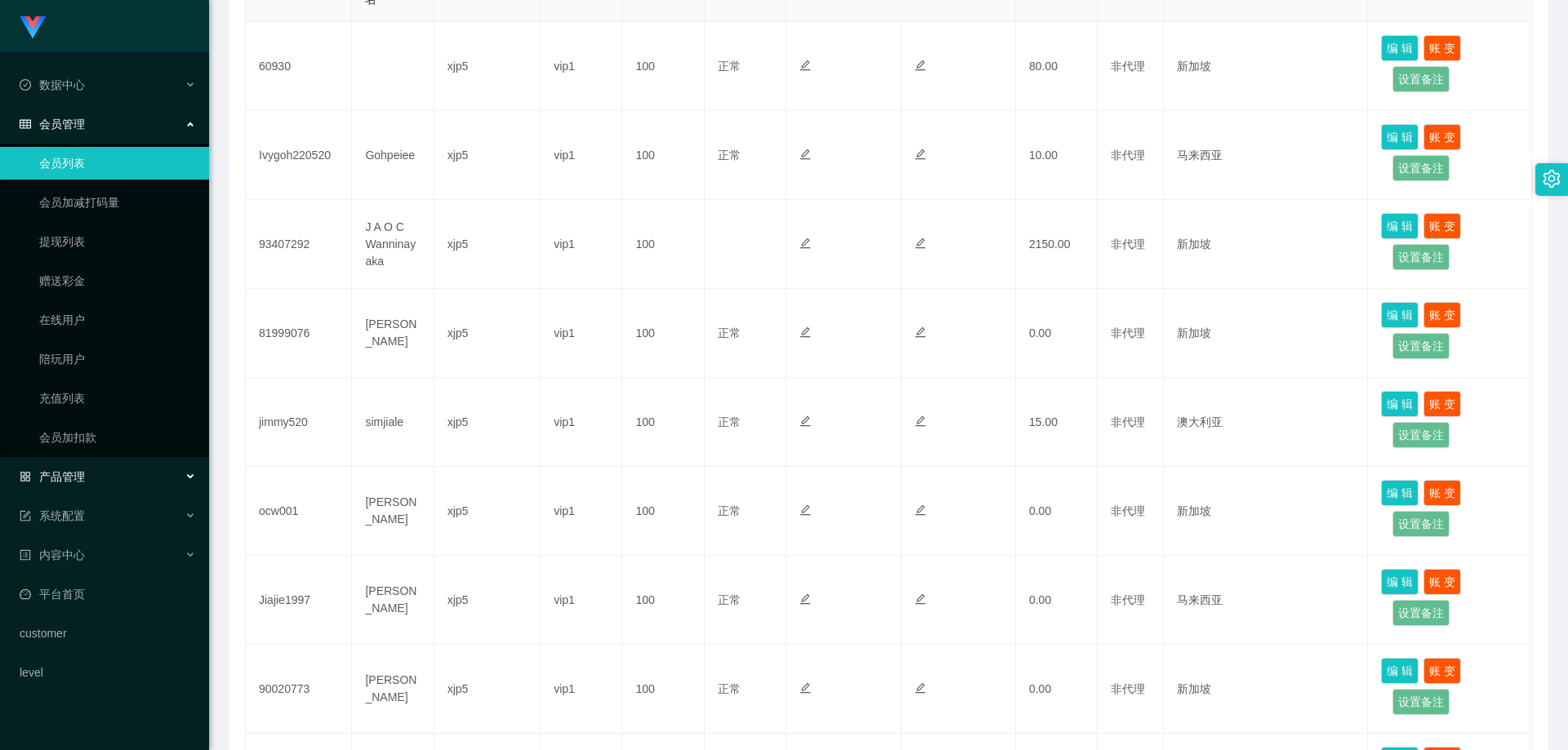
click at [110, 483] on div "产品管理" at bounding box center [105, 476] width 209 height 33
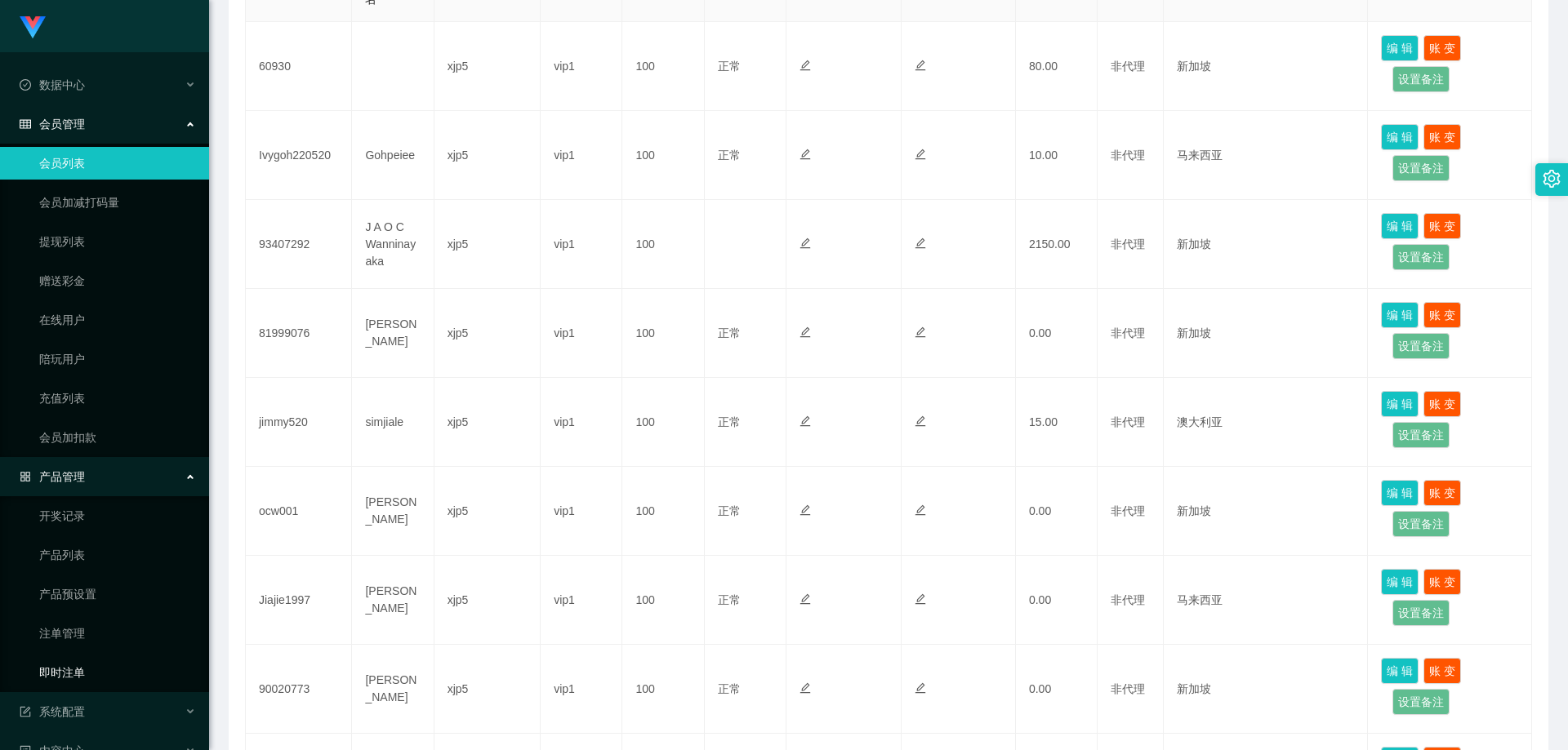
click at [92, 673] on link "即时注单" at bounding box center [118, 672] width 157 height 33
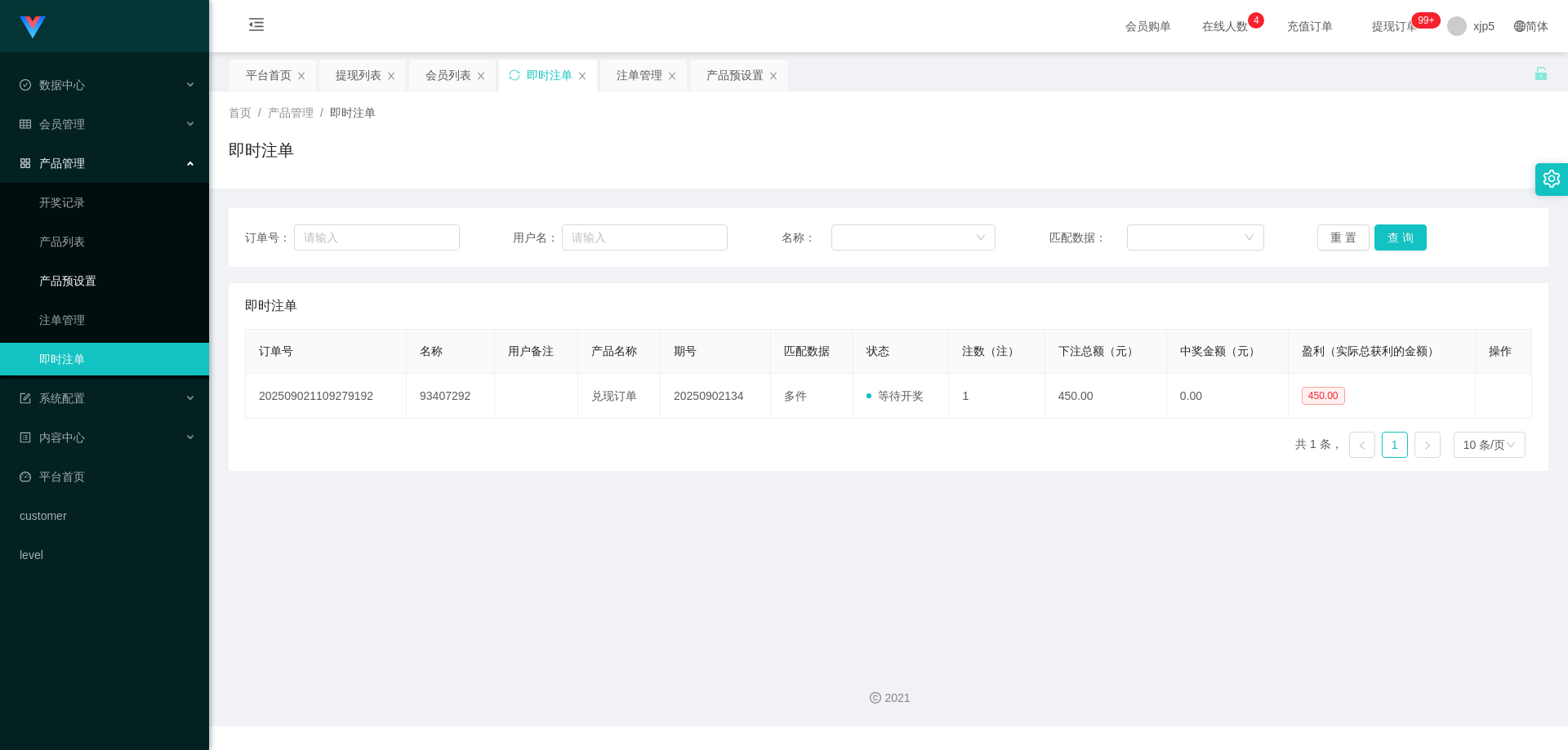
click at [110, 284] on link "产品预设置" at bounding box center [118, 281] width 157 height 33
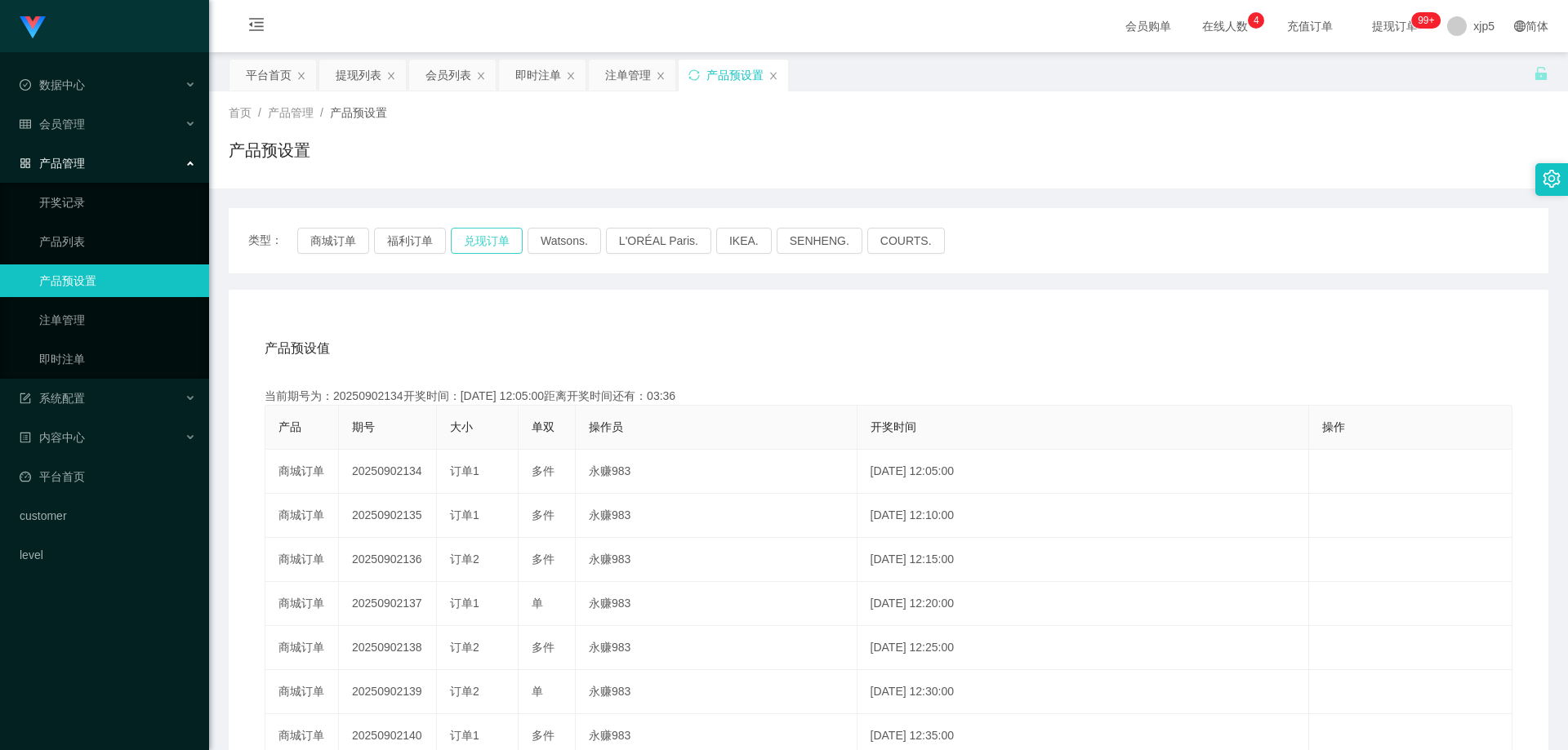
click at [481, 233] on button "兑现订单" at bounding box center [486, 240] width 72 height 26
click at [74, 366] on link "即时注单" at bounding box center [118, 359] width 157 height 33
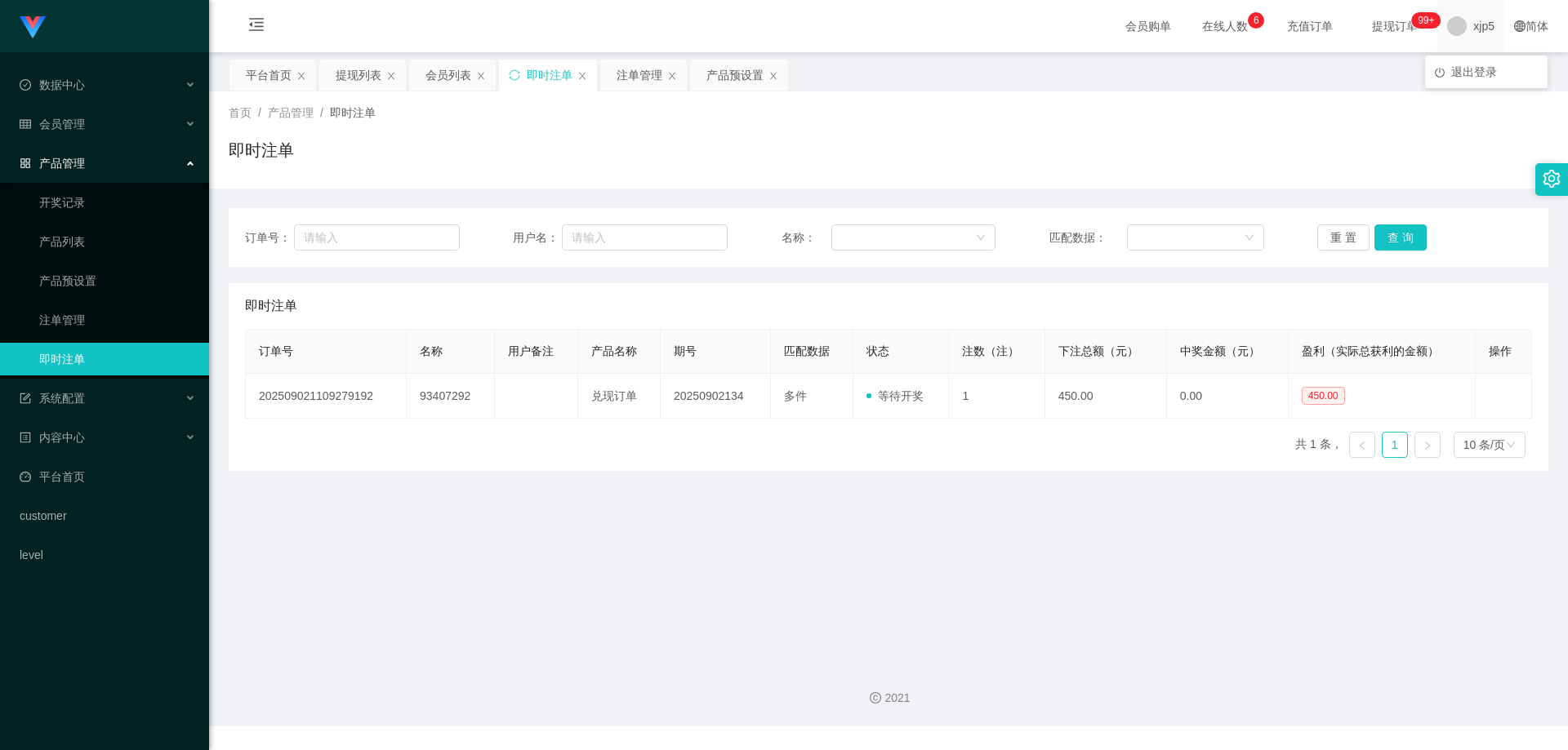
click at [1453, 27] on span at bounding box center [1457, 25] width 19 height 19
click at [1479, 72] on span "退出登录" at bounding box center [1474, 72] width 46 height 13
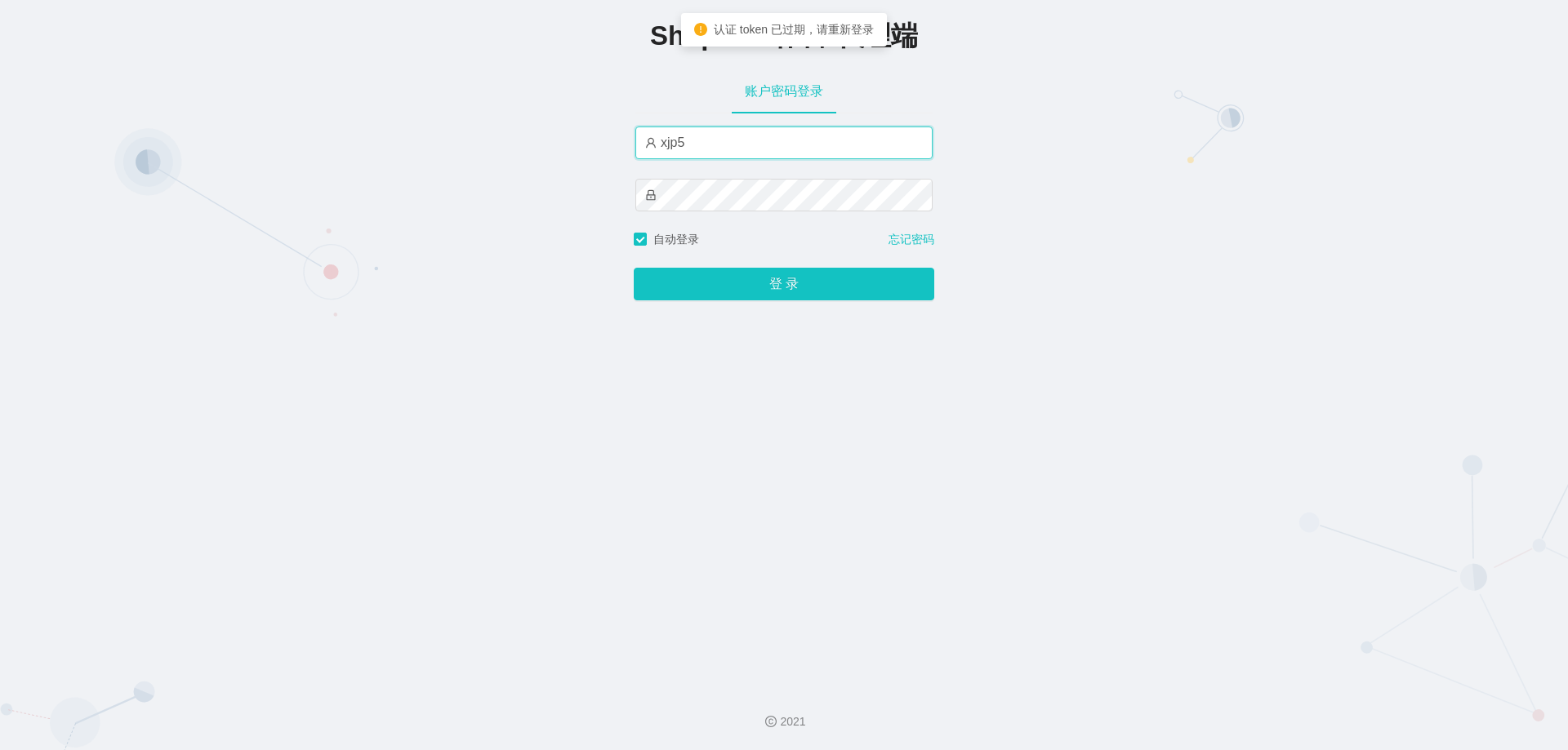
click at [705, 153] on input "xjp5" at bounding box center [784, 142] width 298 height 33
drag, startPoint x: 703, startPoint y: 145, endPoint x: 636, endPoint y: 136, distance: 67.6
click at [636, 138] on input "xjp5" at bounding box center [784, 142] width 298 height 33
paste input "802"
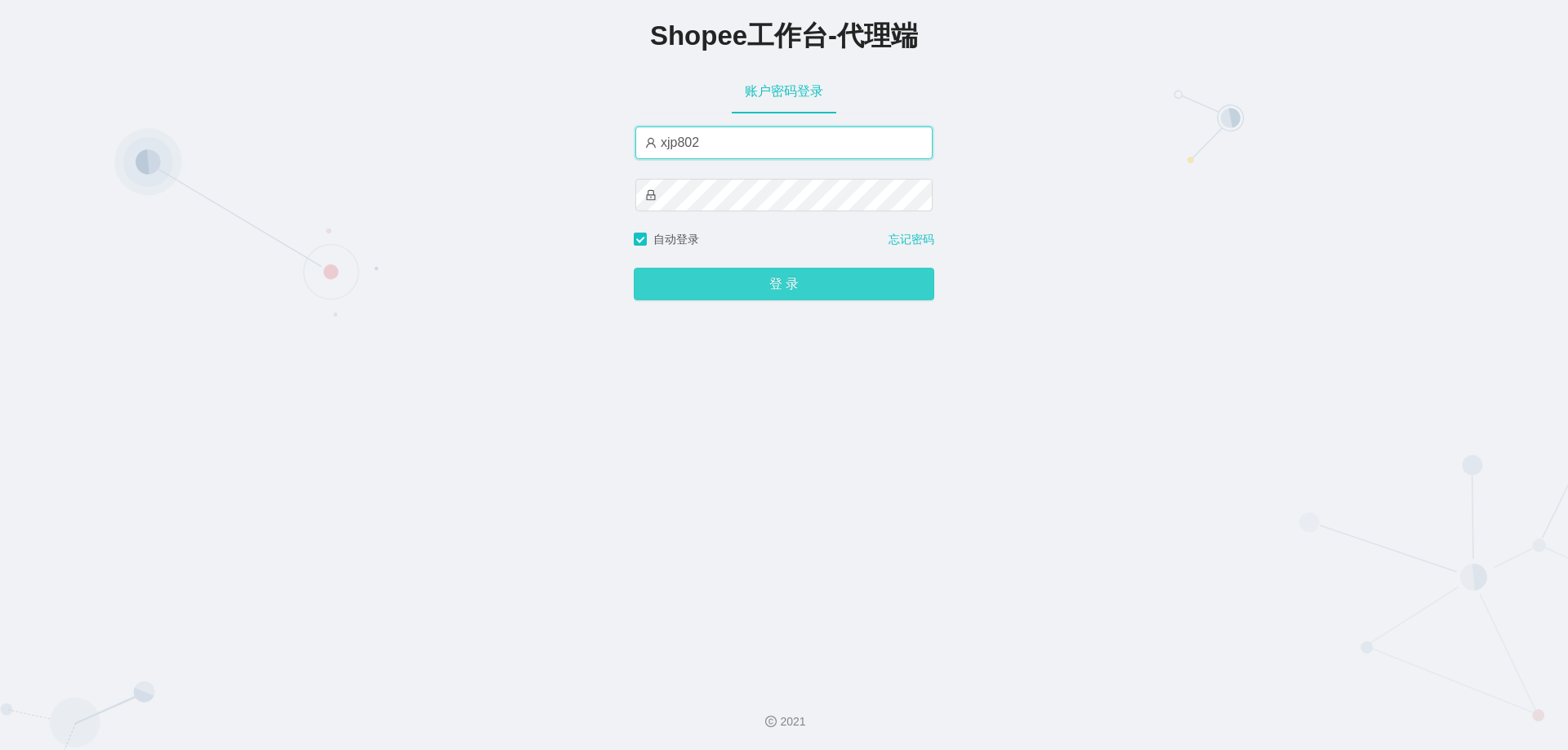
type input "xjp802"
click at [776, 287] on button "登 录" at bounding box center [784, 284] width 301 height 33
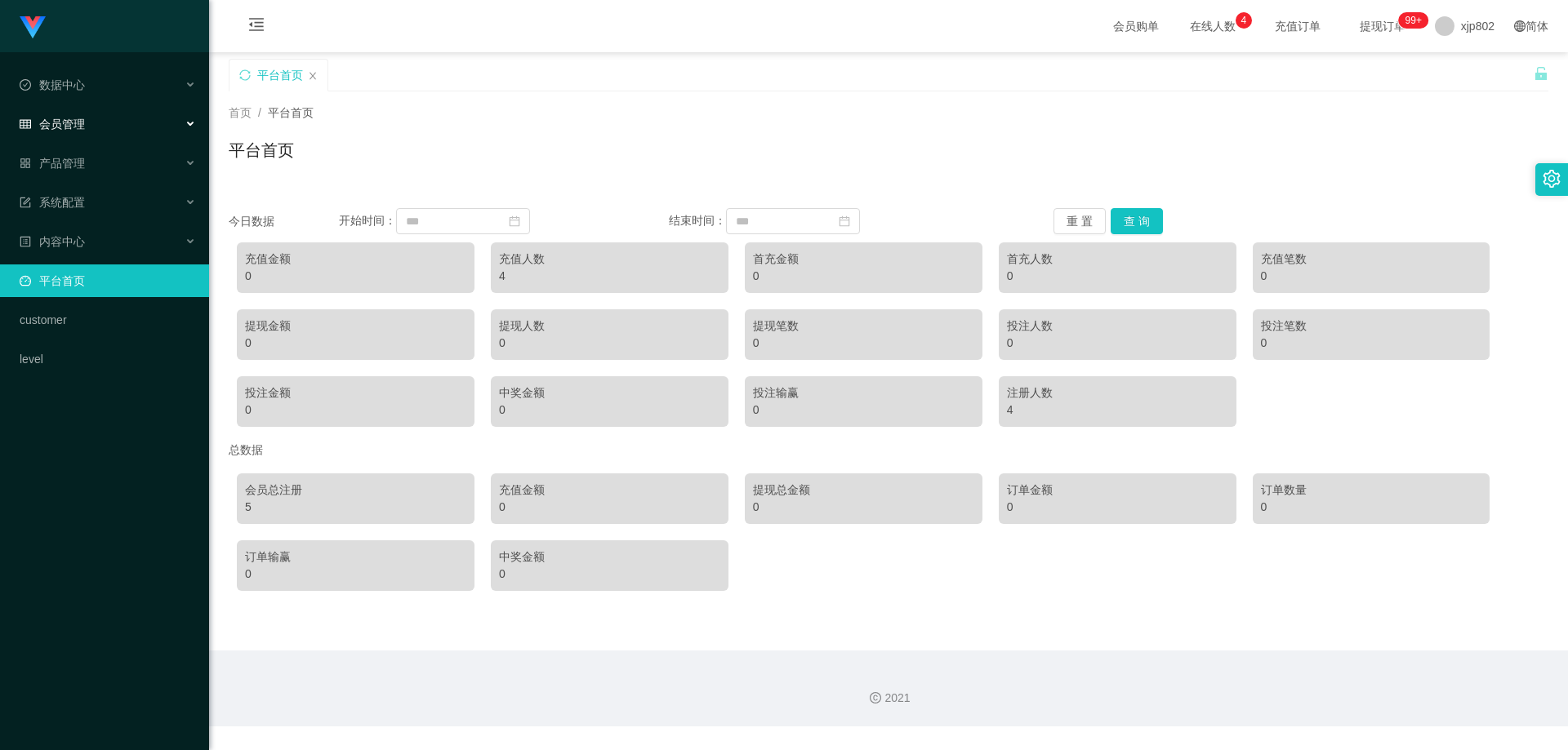
click at [115, 128] on div "会员管理" at bounding box center [105, 124] width 209 height 33
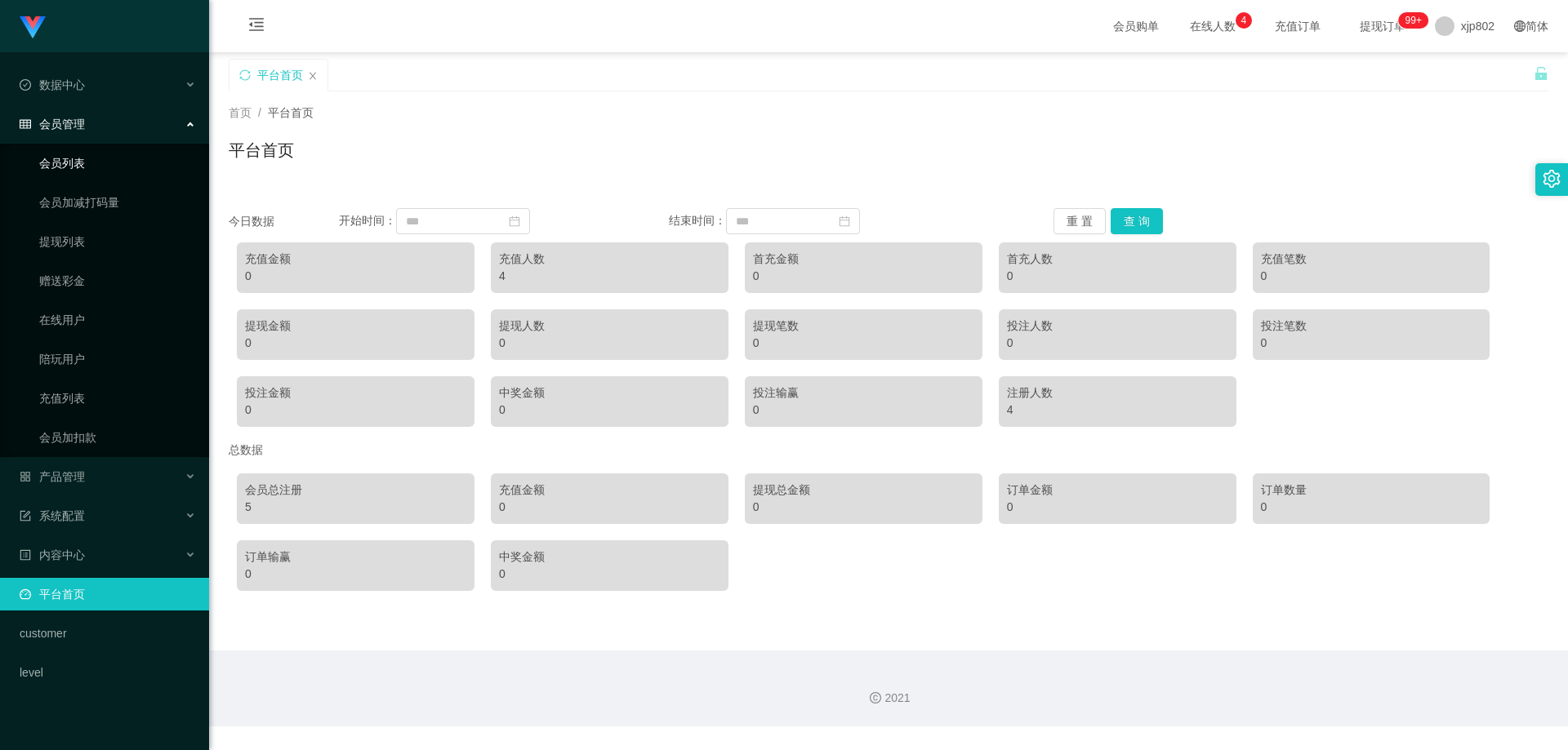
click at [91, 156] on link "会员列表" at bounding box center [118, 163] width 157 height 33
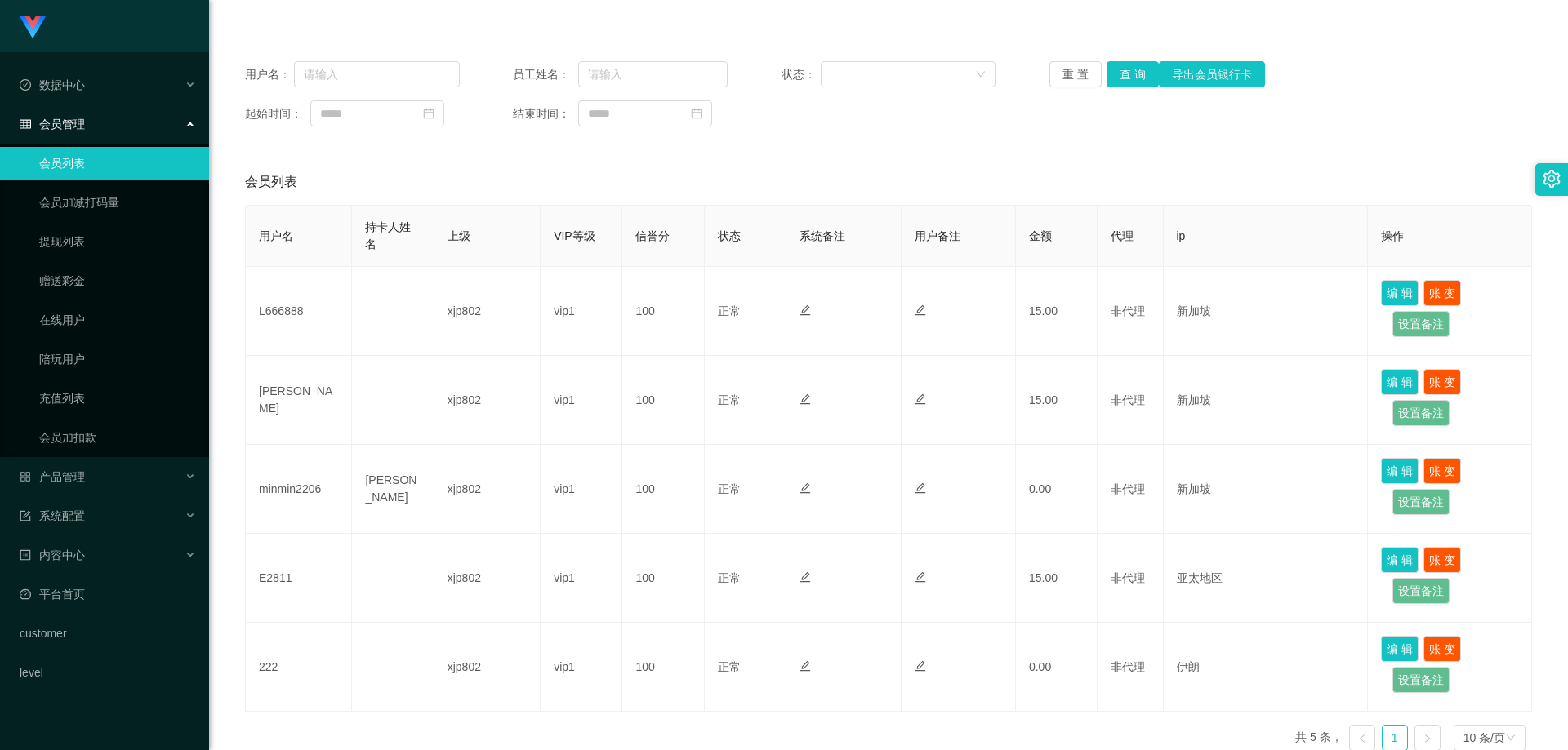
scroll to position [253, 0]
